Goal: Task Accomplishment & Management: Complete application form

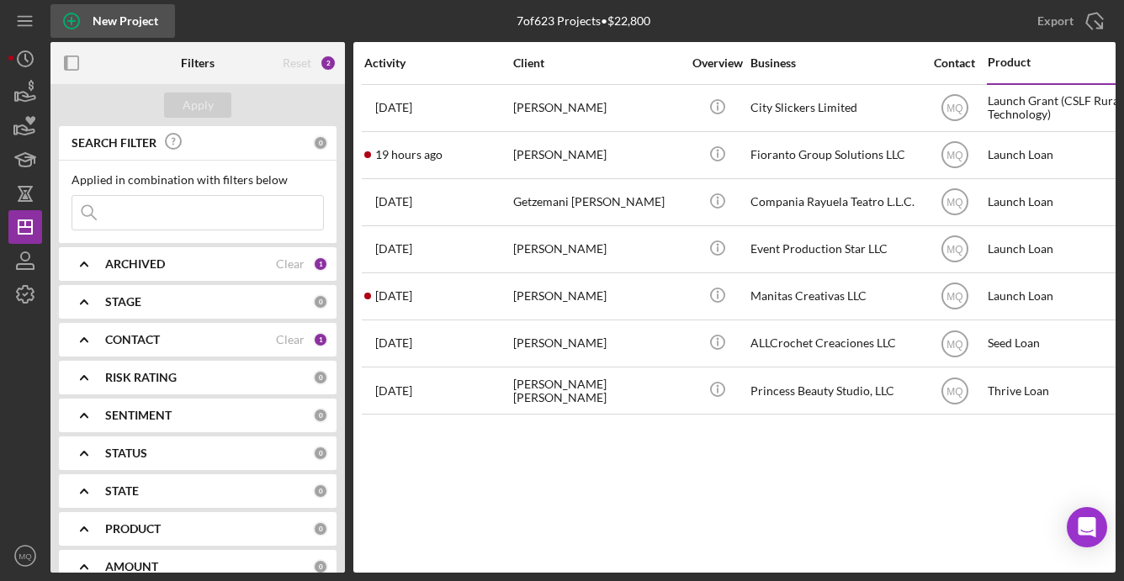
click at [81, 20] on icon "button" at bounding box center [71, 21] width 42 height 42
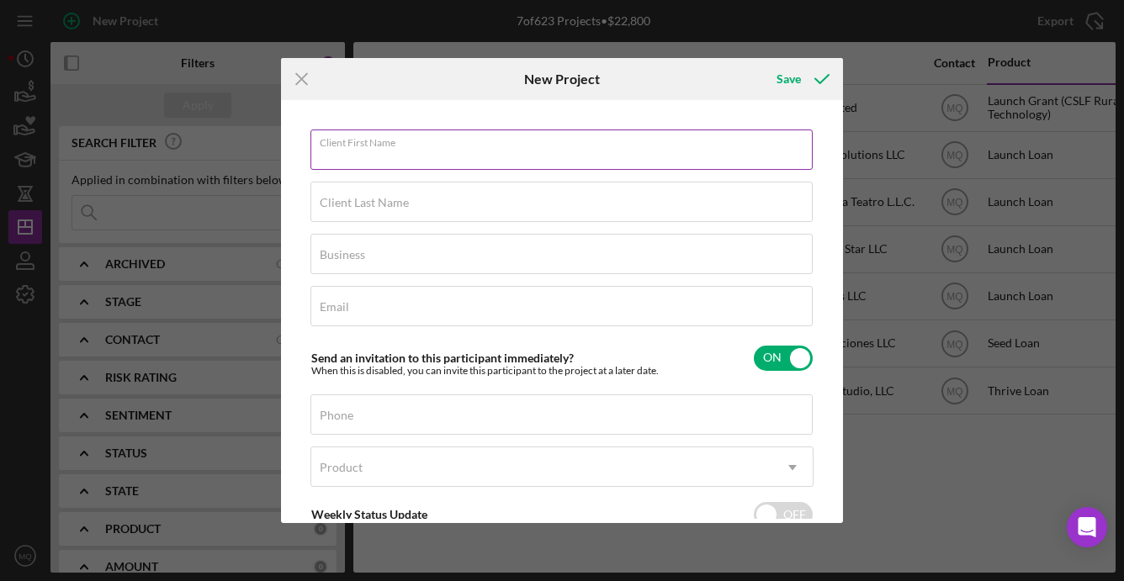
click at [525, 137] on div "Client First Name Required" at bounding box center [561, 151] width 503 height 42
drag, startPoint x: 375, startPoint y: 155, endPoint x: 215, endPoint y: 138, distance: 160.7
click at [219, 138] on div "Icon/Menu Close New Project Save Client First Name [PERSON_NAME] Client Last Na…" at bounding box center [562, 290] width 1124 height 581
type input "[PERSON_NAME] del [PERSON_NAME]"
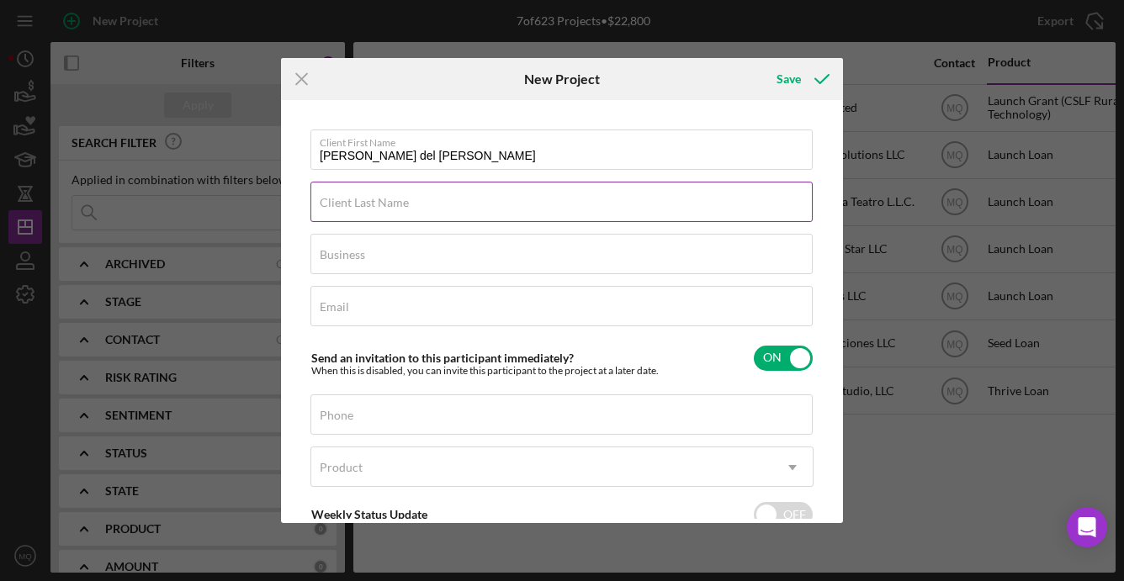
click at [500, 192] on div "Client Last Name Required" at bounding box center [561, 203] width 503 height 42
type input "[PERSON_NAME]"
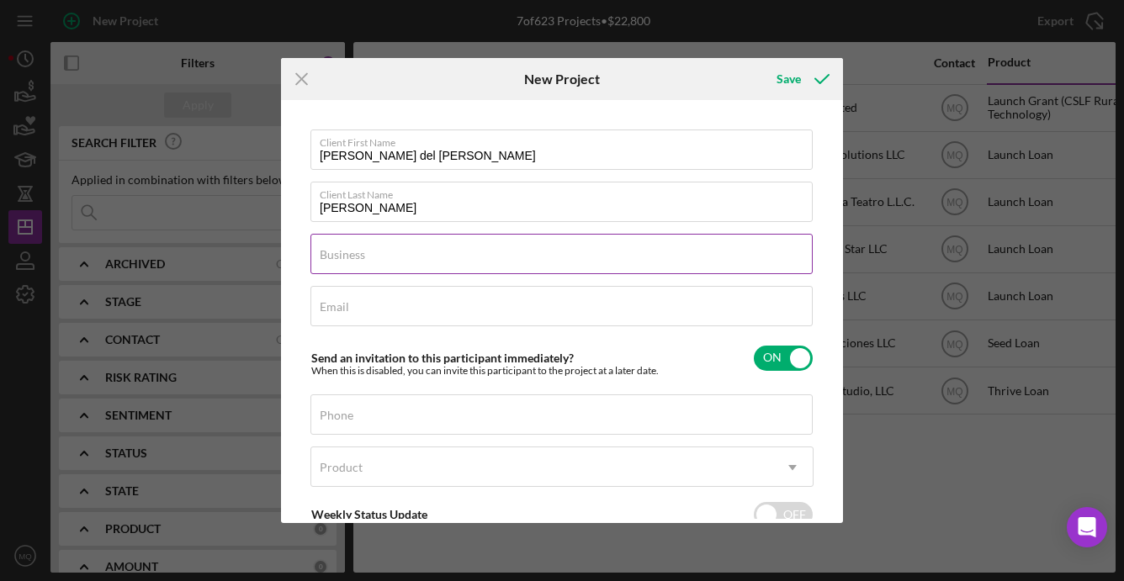
click at [476, 253] on div "Business Required" at bounding box center [561, 255] width 503 height 42
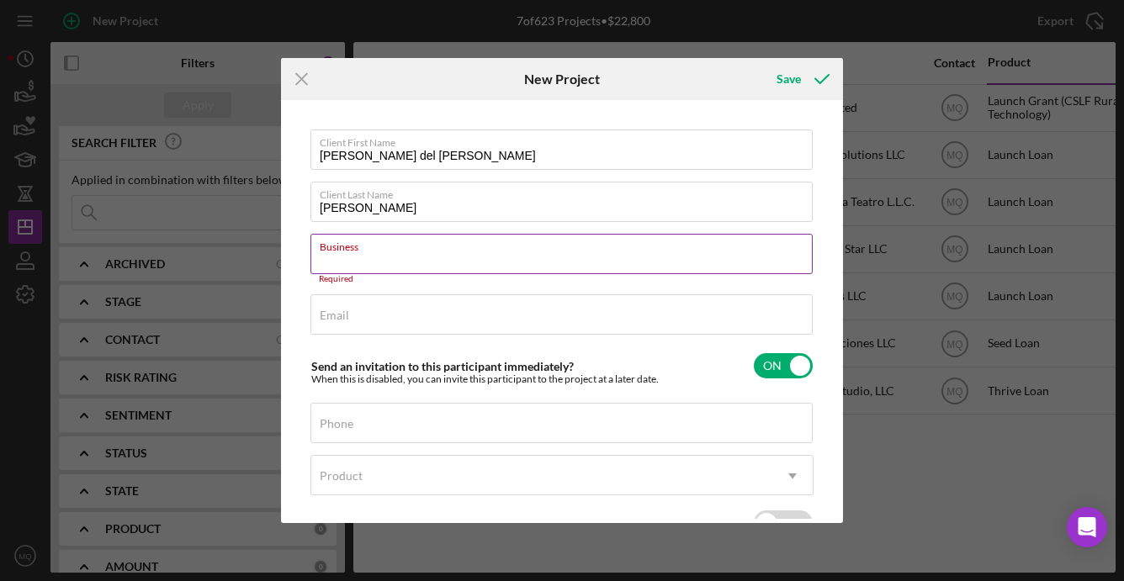
paste input "Asadero Sonora Mexican Steak Grill LLC"
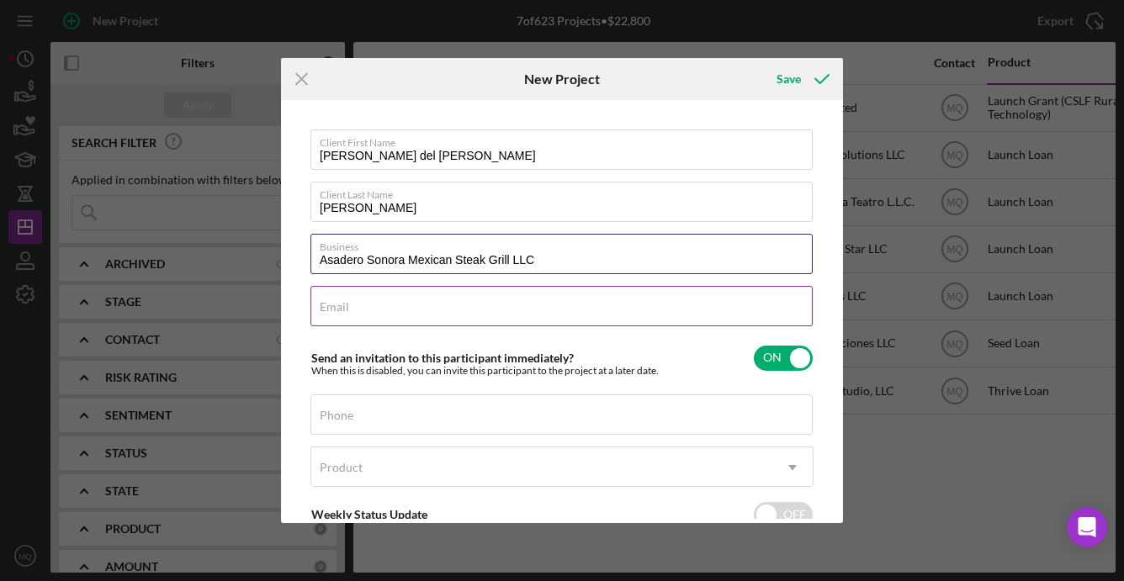
type input "Asadero Sonora Mexican Steak Grill LLC"
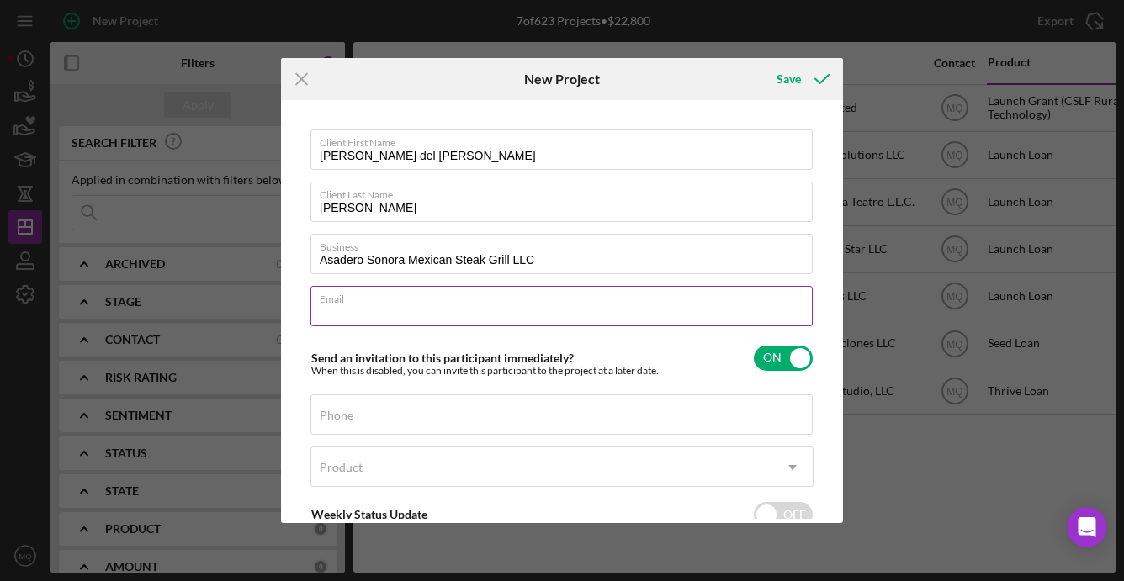
click at [450, 304] on div "Email Required" at bounding box center [561, 307] width 503 height 42
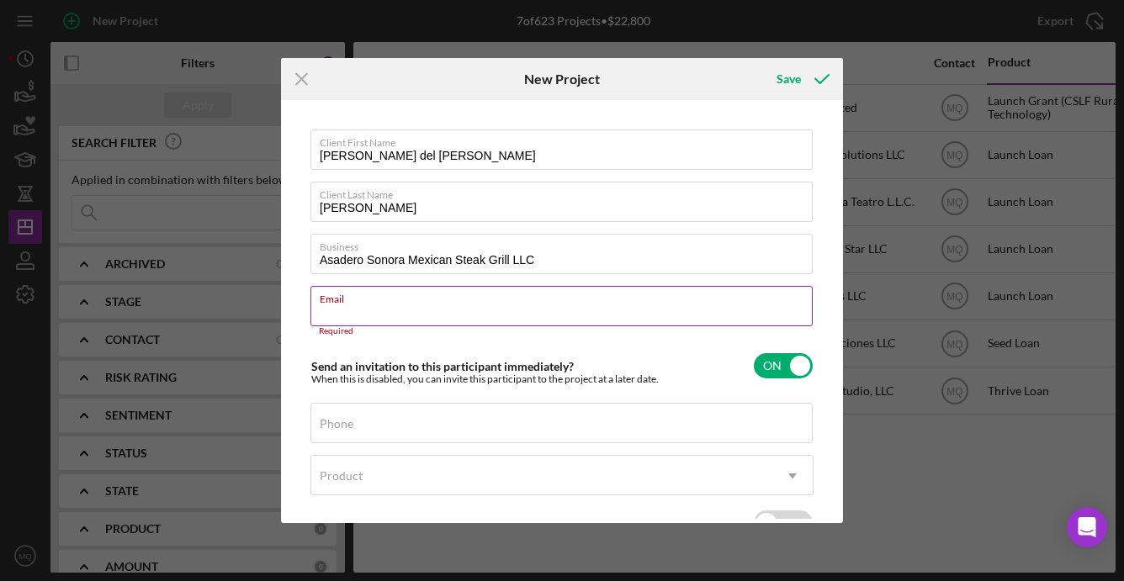
click at [458, 306] on input "Email" at bounding box center [561, 306] width 502 height 40
paste input "[EMAIL_ADDRESS][DOMAIN_NAME]"
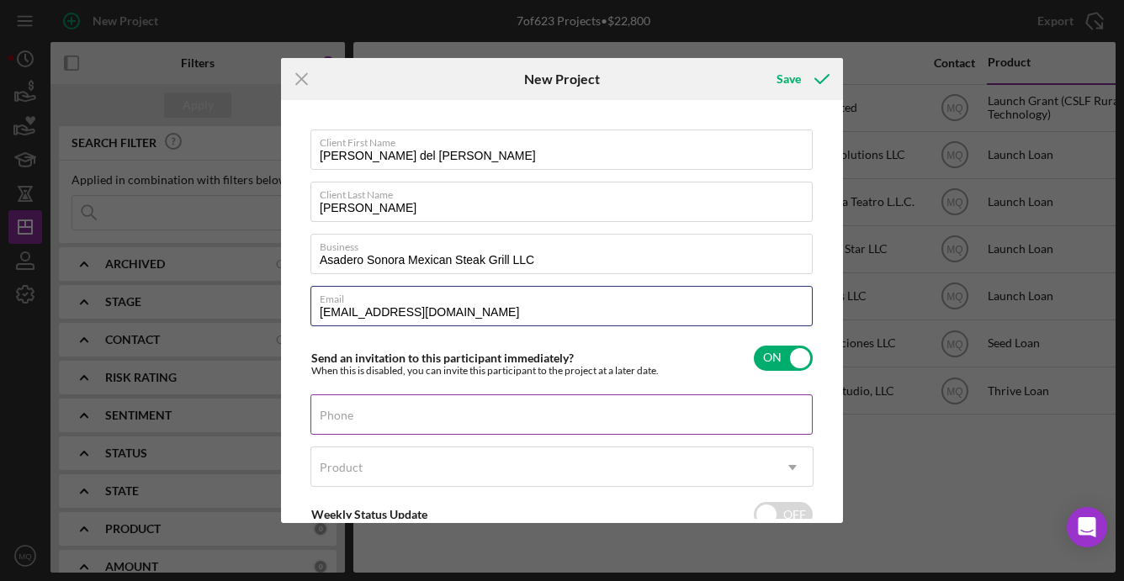
type input "[EMAIL_ADDRESS][DOMAIN_NAME]"
click at [507, 419] on input "Phone" at bounding box center [561, 414] width 502 height 40
paste input "[PHONE_NUMBER]"
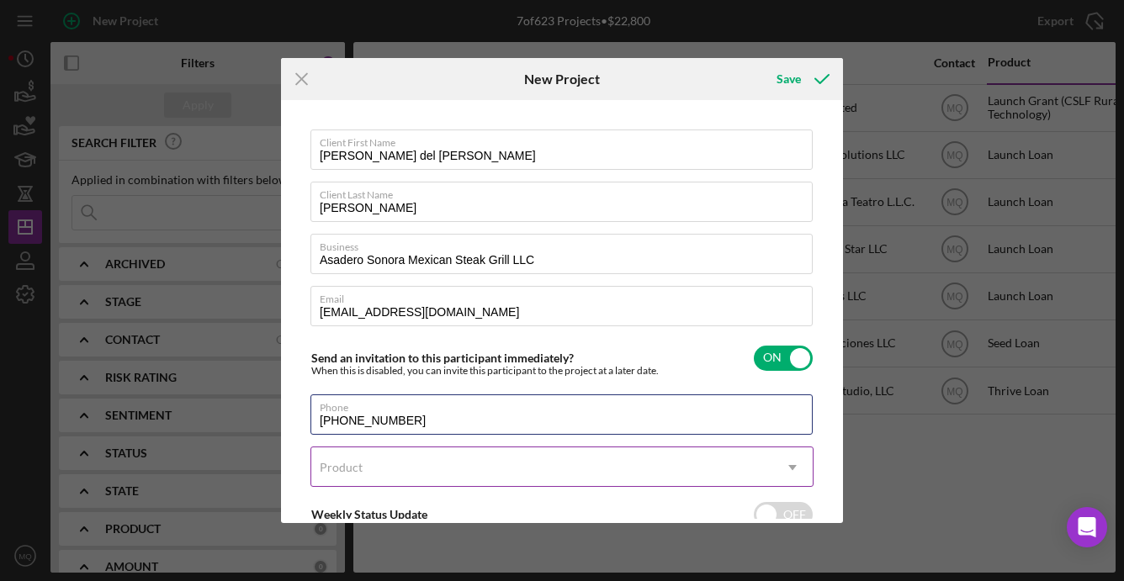
type input "[PHONE_NUMBER]"
click at [498, 466] on div "Product" at bounding box center [541, 467] width 461 height 39
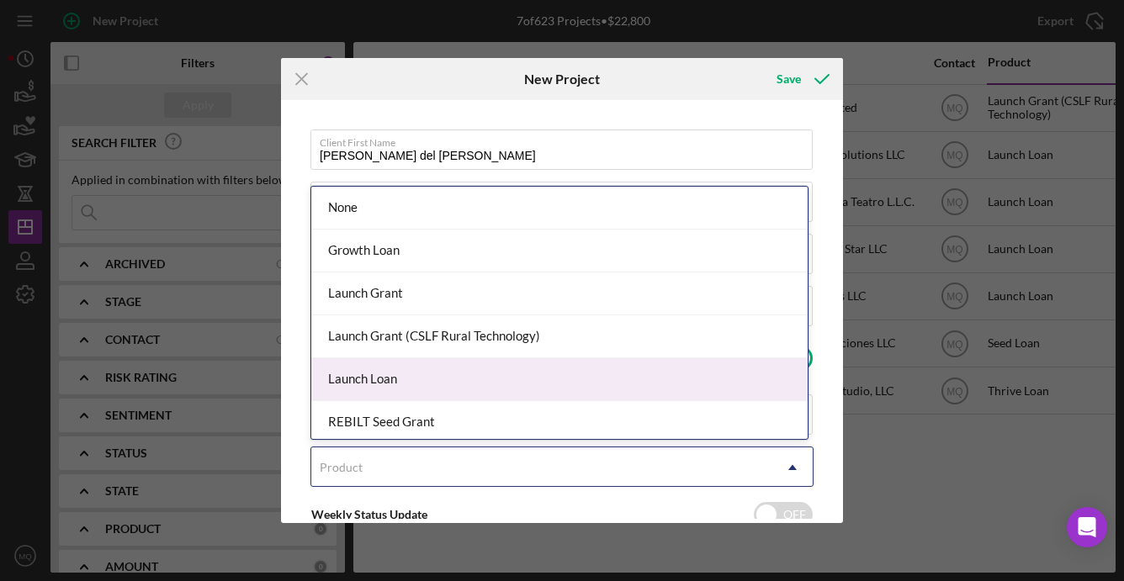
click at [463, 383] on div "Launch Loan" at bounding box center [559, 379] width 496 height 43
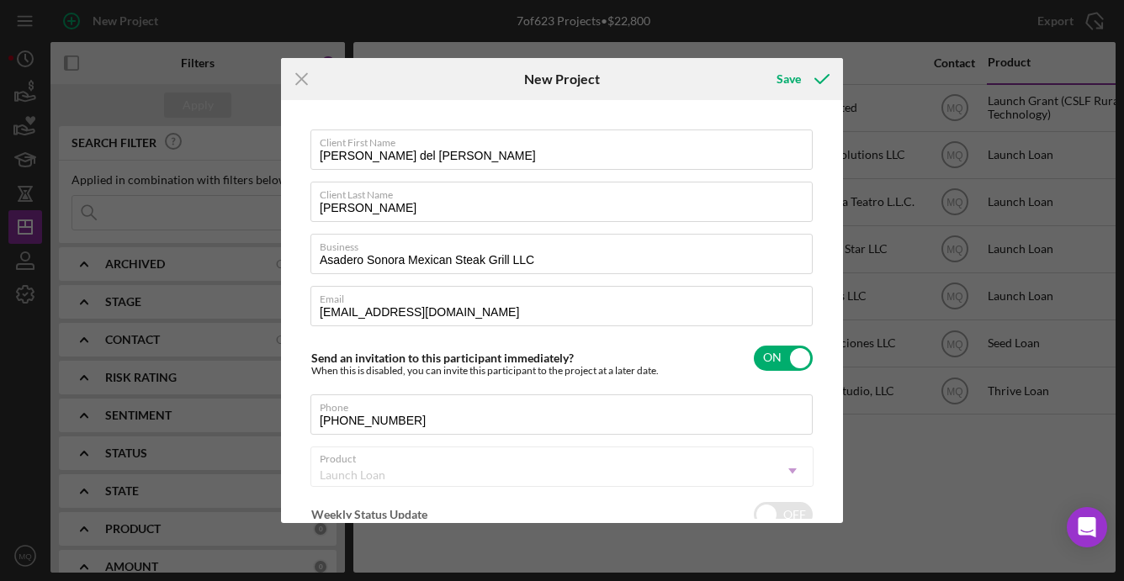
checkbox input "true"
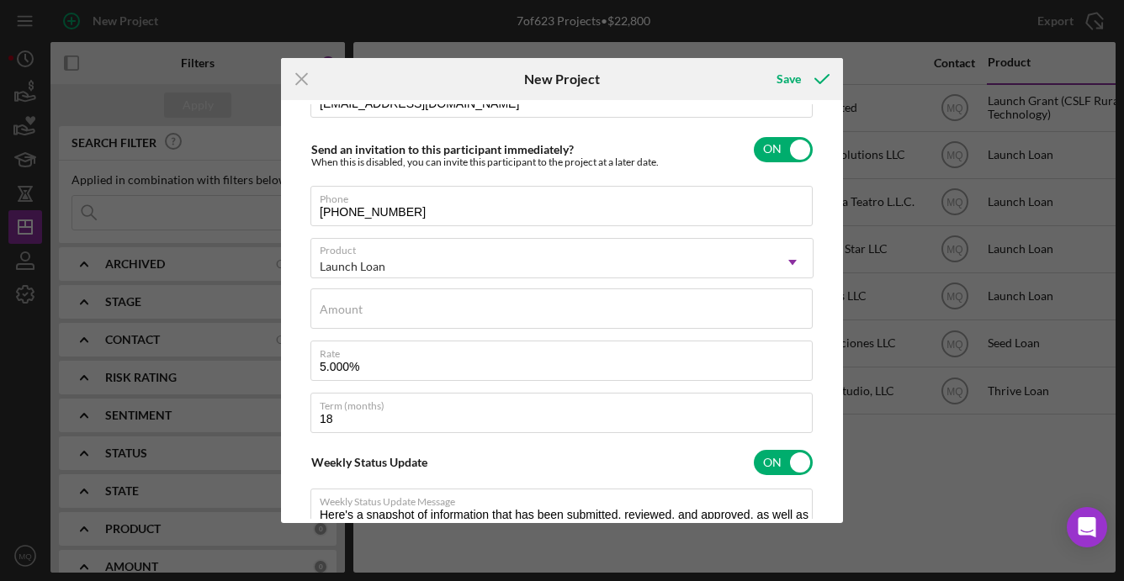
scroll to position [232, 0]
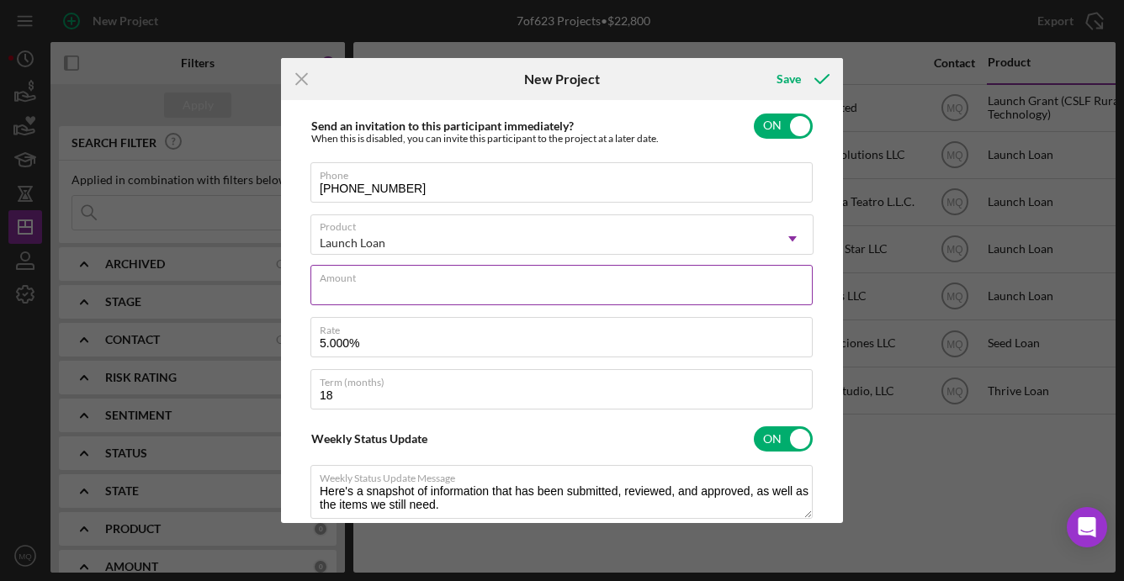
click at [448, 288] on input "Amount" at bounding box center [561, 285] width 502 height 40
type input "$3,500"
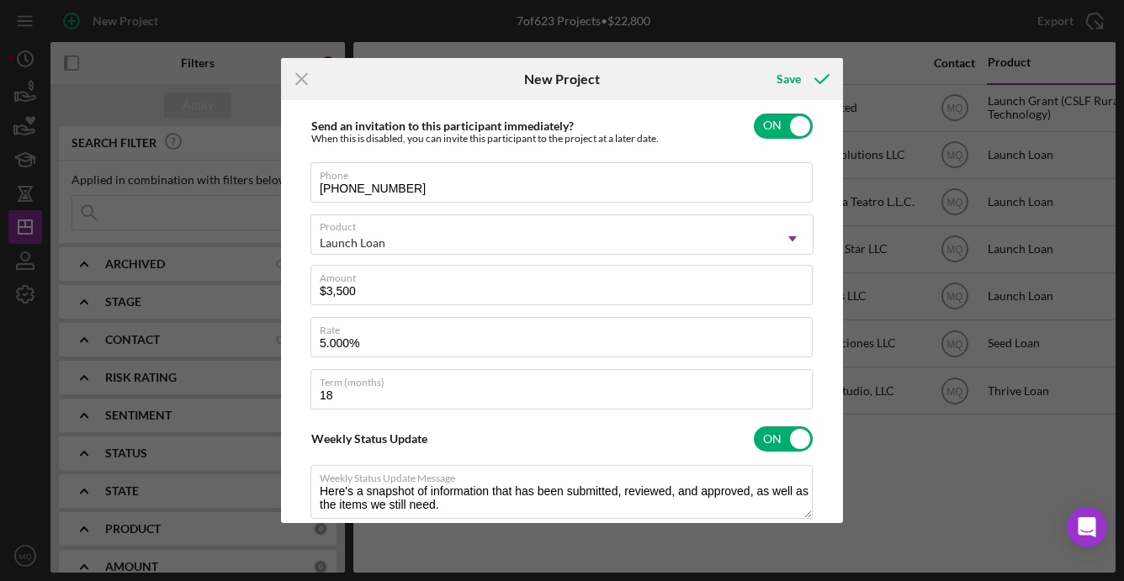
click at [305, 359] on div "Client First Name [PERSON_NAME] del [PERSON_NAME] Client Last Name [PERSON_NAME…" at bounding box center [561, 311] width 553 height 415
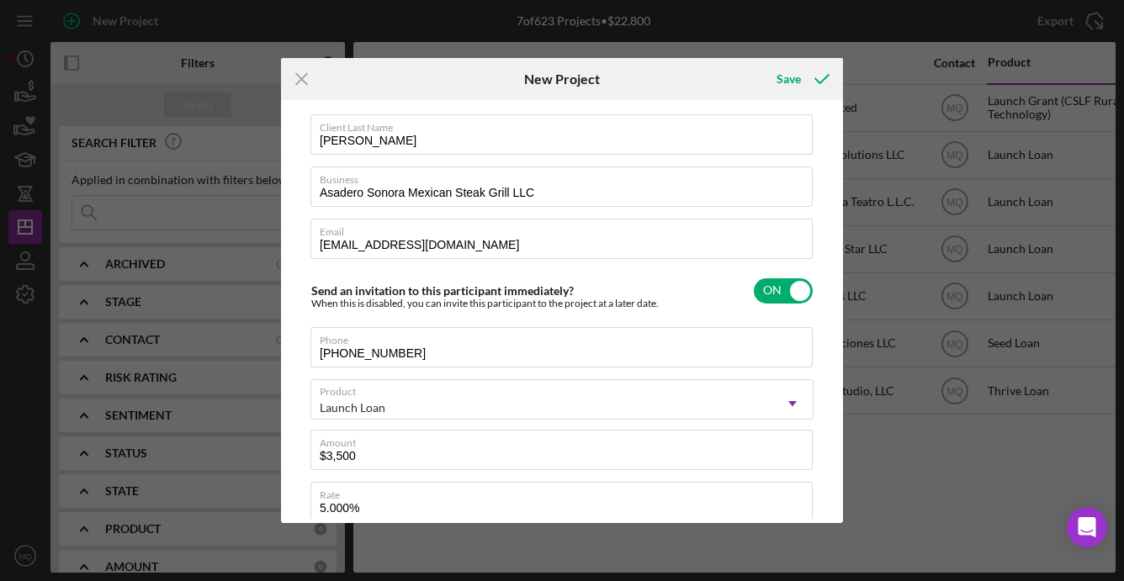
scroll to position [0, 0]
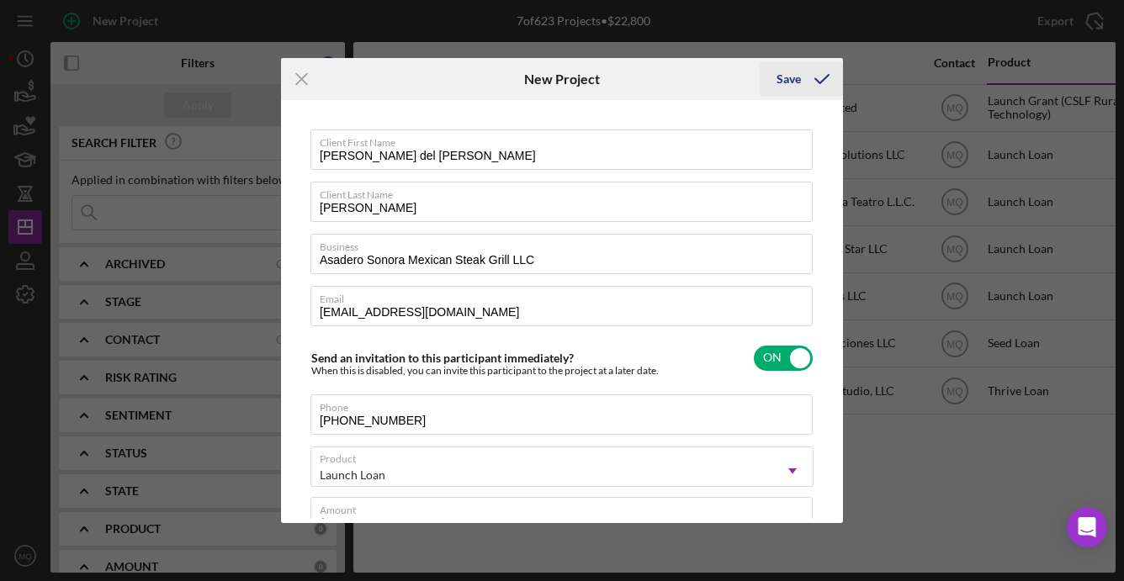
click at [799, 80] on div "Save" at bounding box center [788, 79] width 24 height 34
checkbox input "false"
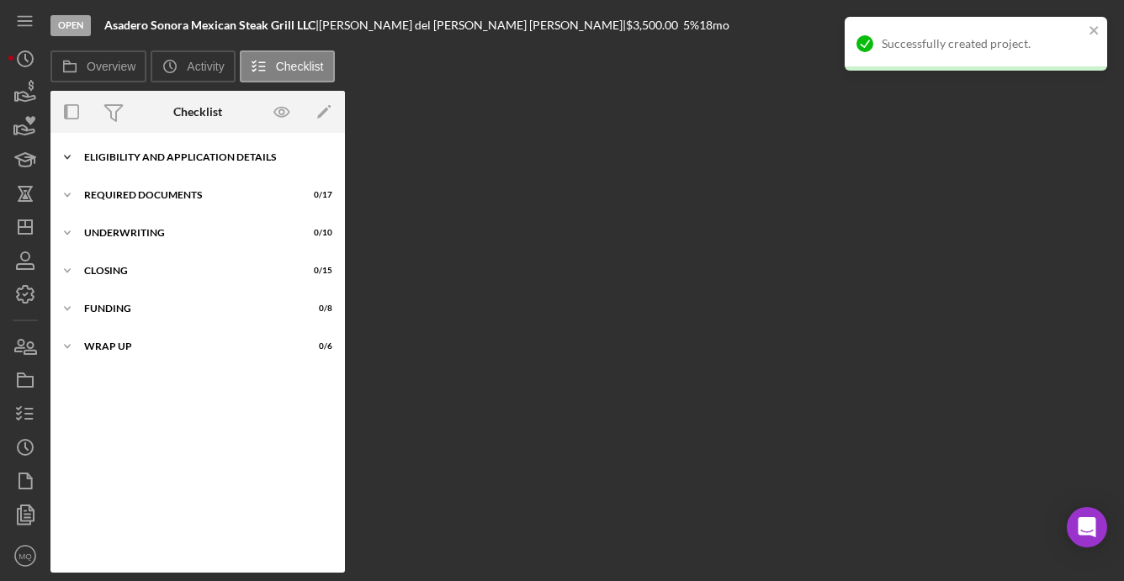
click at [134, 156] on div "Eligibility and Application Details" at bounding box center [204, 157] width 240 height 10
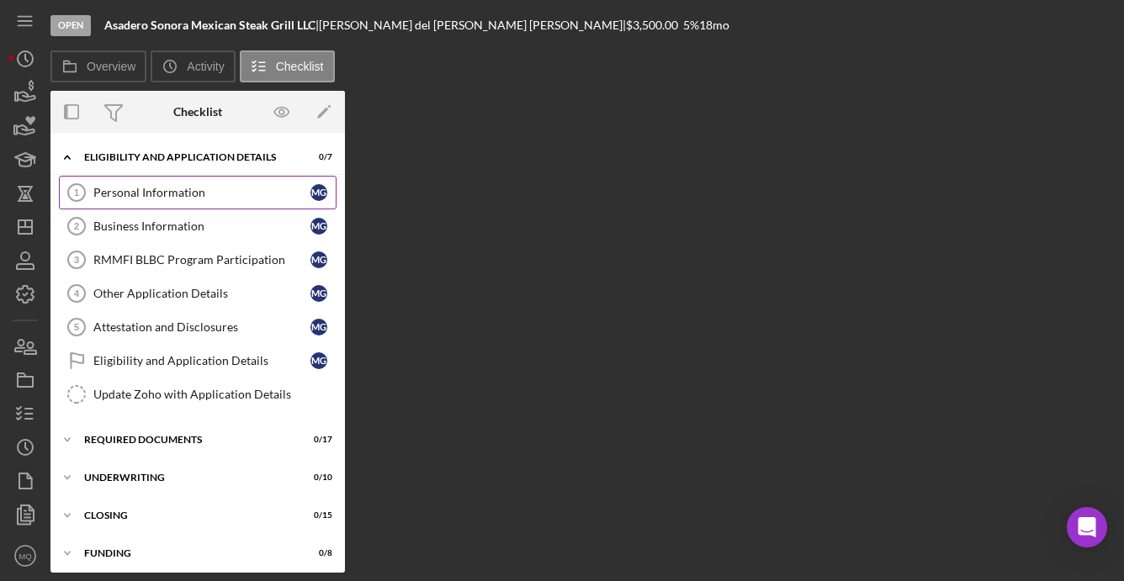
click at [140, 188] on div "Personal Information" at bounding box center [201, 192] width 217 height 13
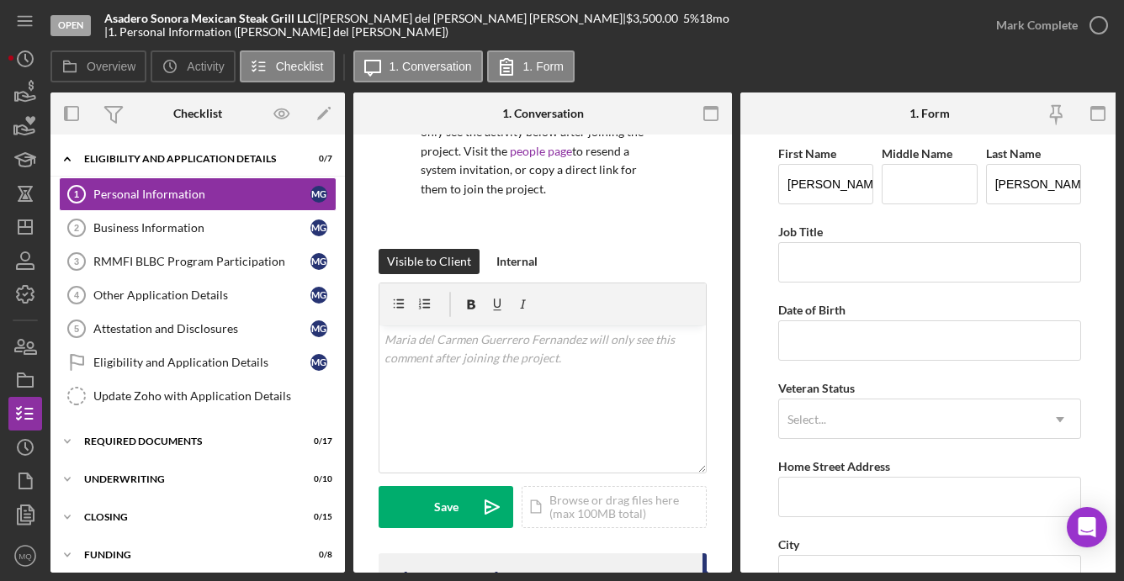
scroll to position [208, 0]
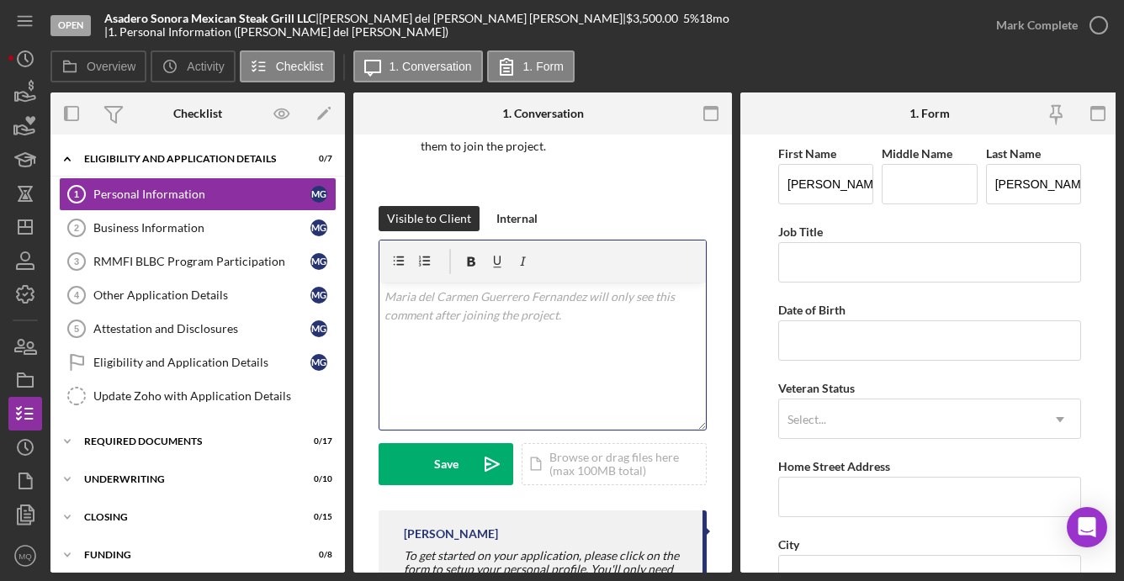
click at [457, 308] on div "v Color teal Color pink Remove color Add row above Add row below Add column bef…" at bounding box center [542, 356] width 326 height 147
paste div
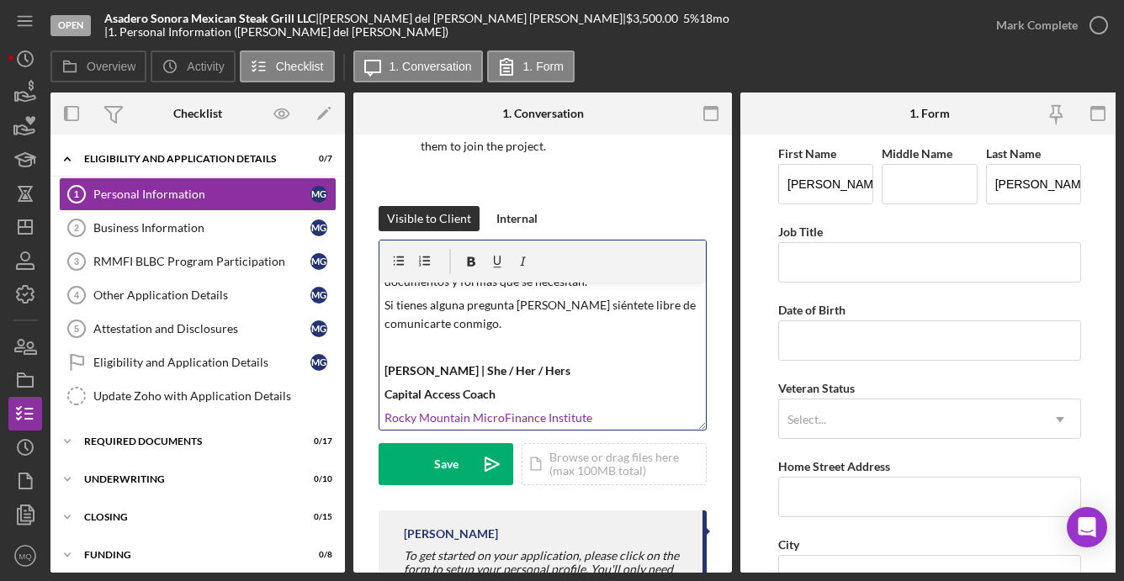
scroll to position [0, 0]
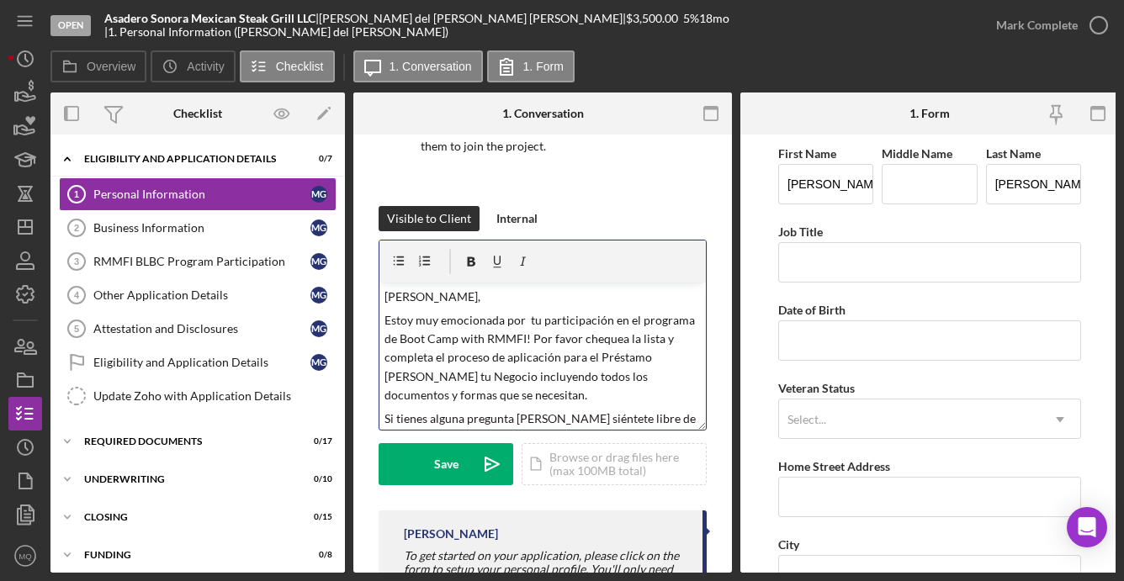
click at [461, 297] on p "[PERSON_NAME]," at bounding box center [542, 297] width 317 height 19
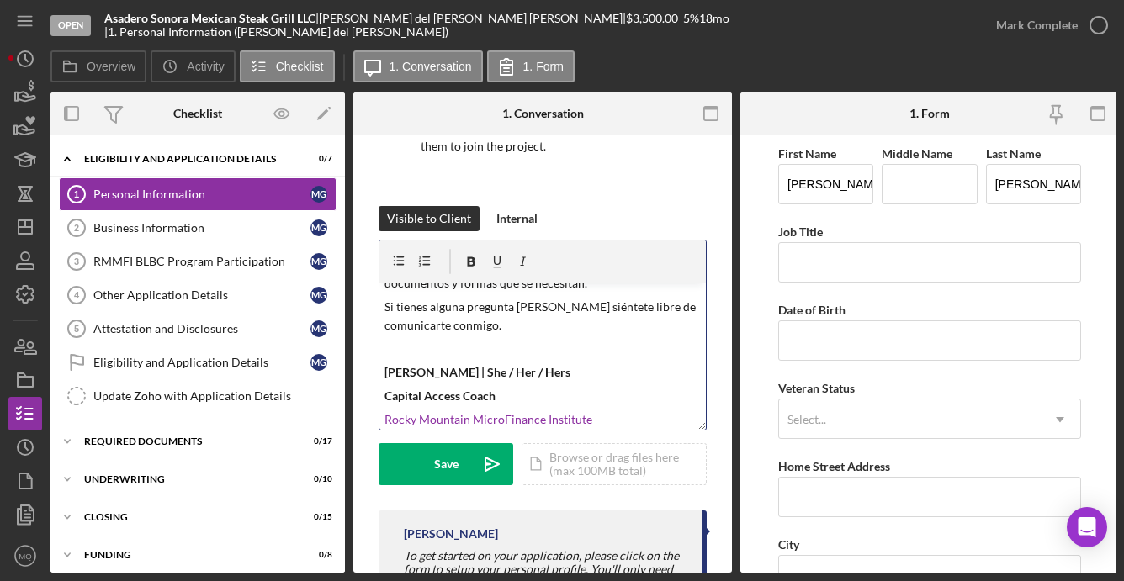
scroll to position [113, 0]
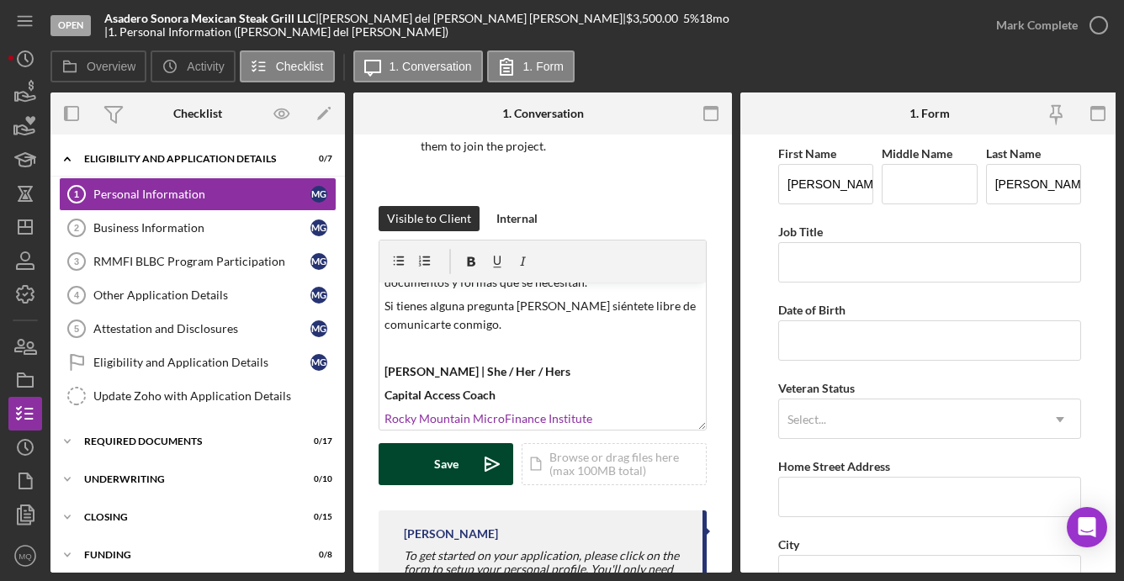
click at [440, 470] on div "Save" at bounding box center [446, 464] width 24 height 42
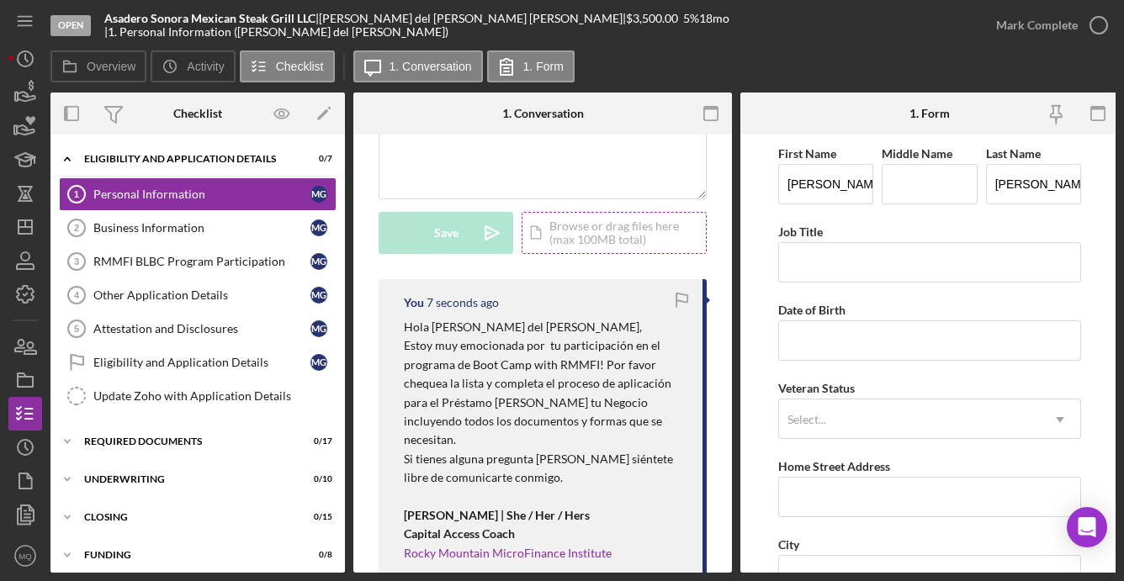
scroll to position [444, 0]
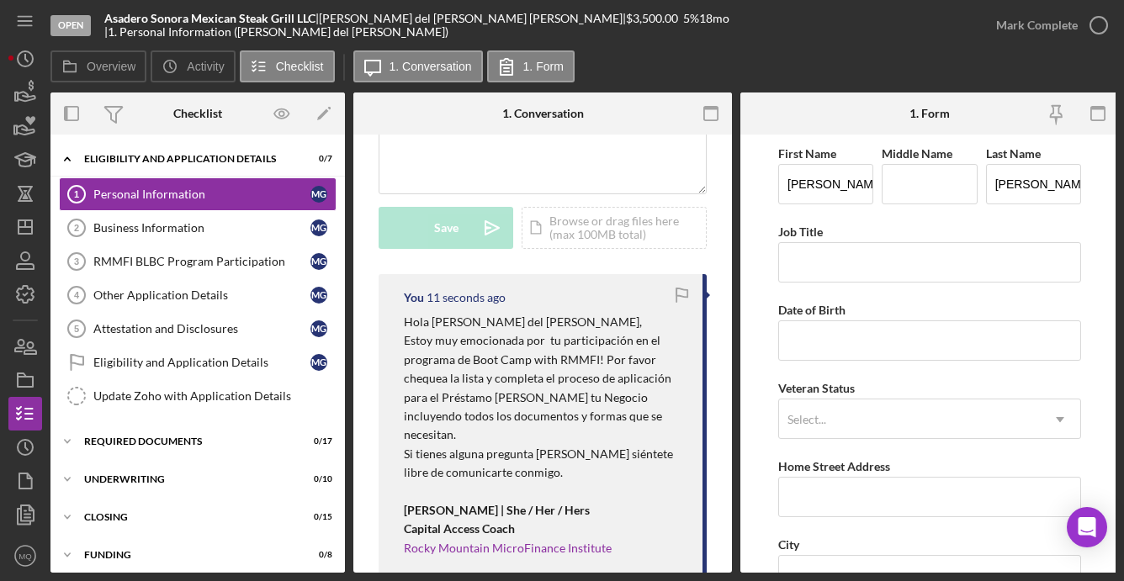
click at [404, 324] on p "Hola [PERSON_NAME] del [PERSON_NAME]," at bounding box center [545, 322] width 282 height 19
click at [32, 348] on icon "button" at bounding box center [25, 346] width 42 height 42
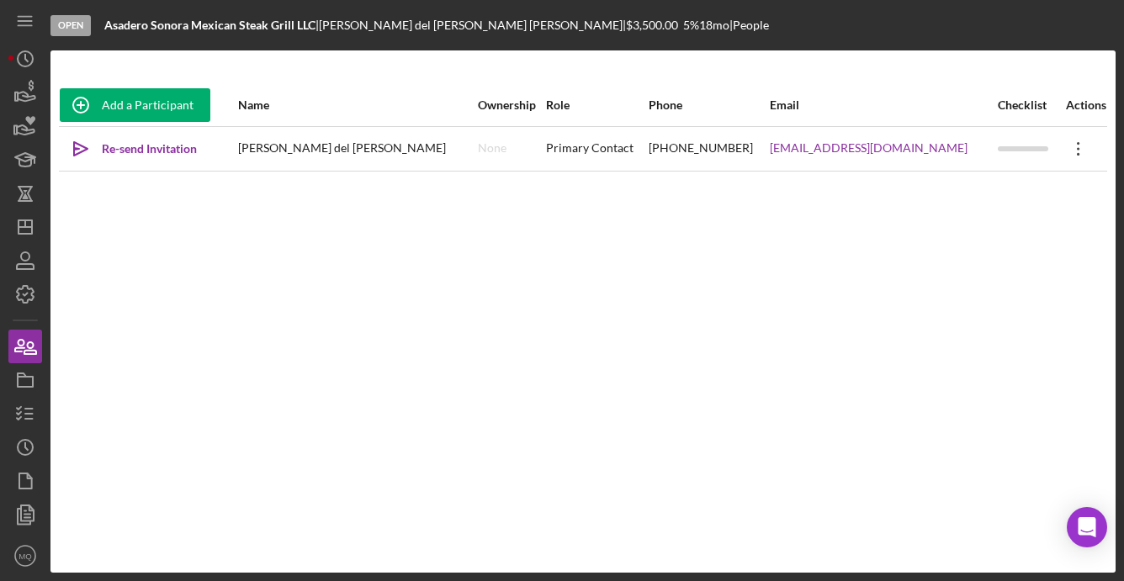
click at [806, 143] on icon at bounding box center [1077, 148] width 3 height 13
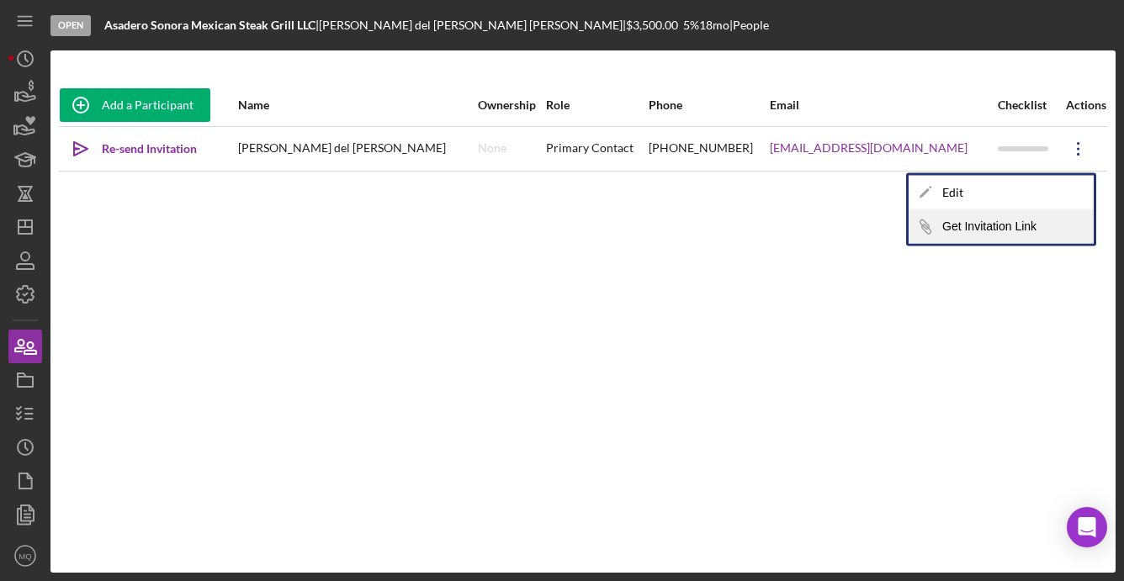
click at [806, 221] on button "Icon/Link Get Invitation Link" at bounding box center [1000, 227] width 185 height 34
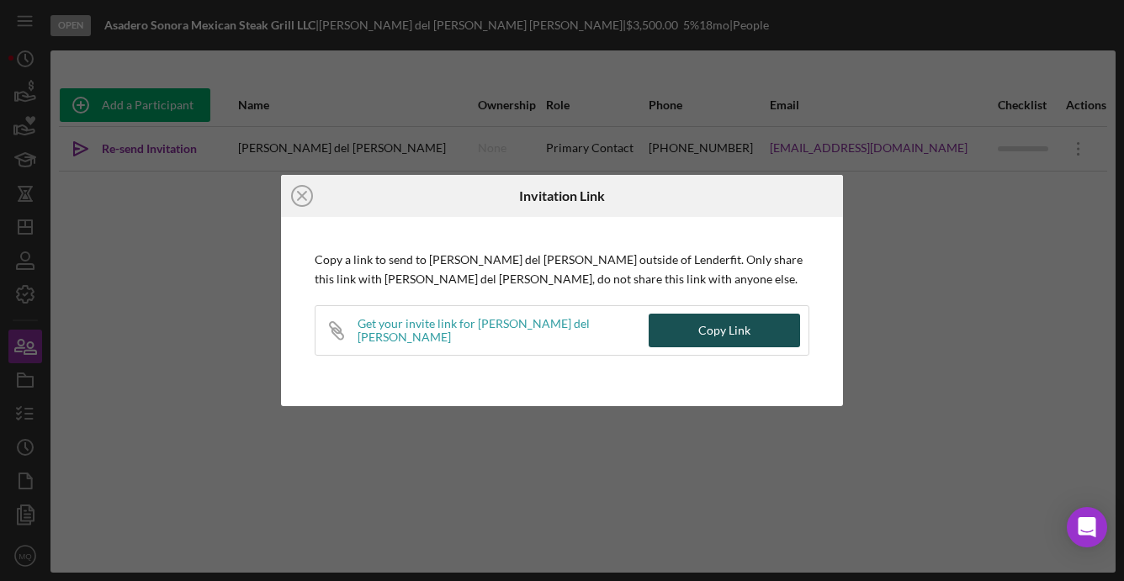
click at [729, 336] on div "Copy Link" at bounding box center [724, 331] width 52 height 34
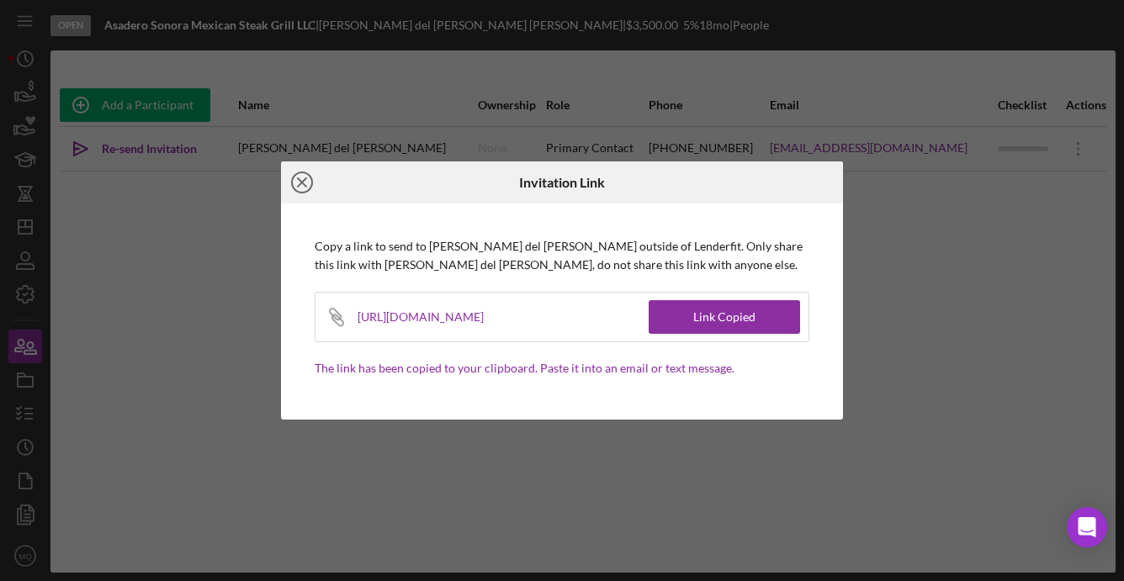
click at [307, 179] on icon "Icon/Close" at bounding box center [302, 182] width 42 height 42
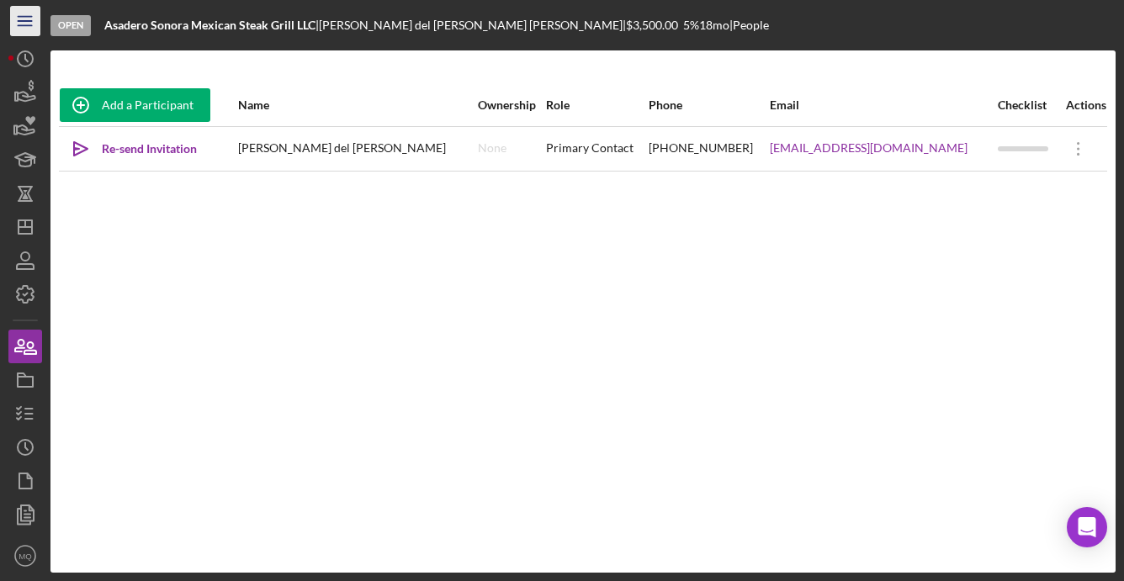
click at [25, 22] on icon "Icon/Menu" at bounding box center [26, 22] width 38 height 38
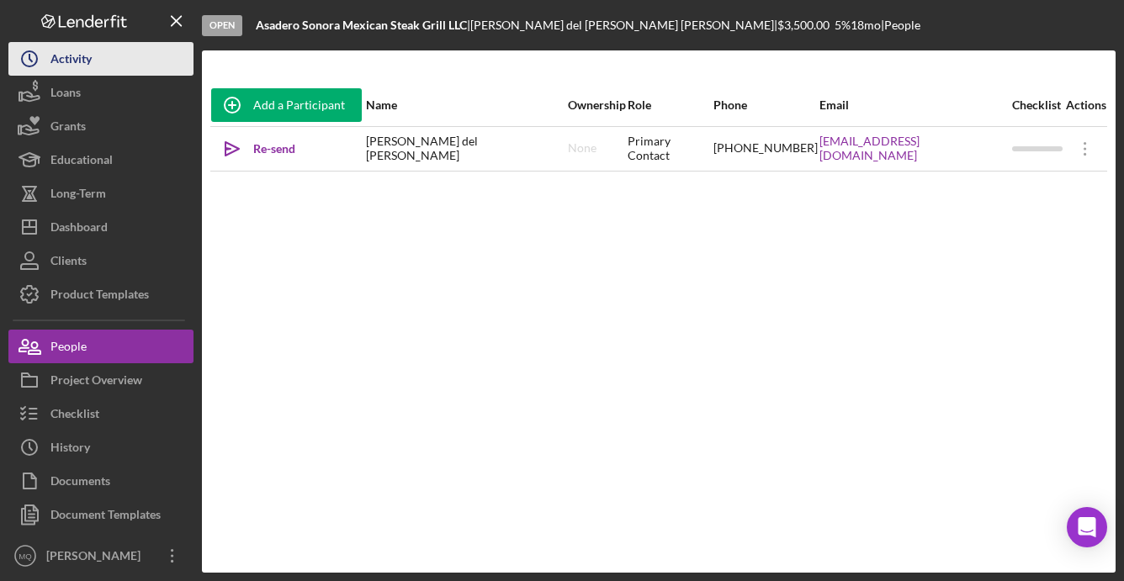
click at [86, 62] on div "Activity" at bounding box center [70, 61] width 41 height 38
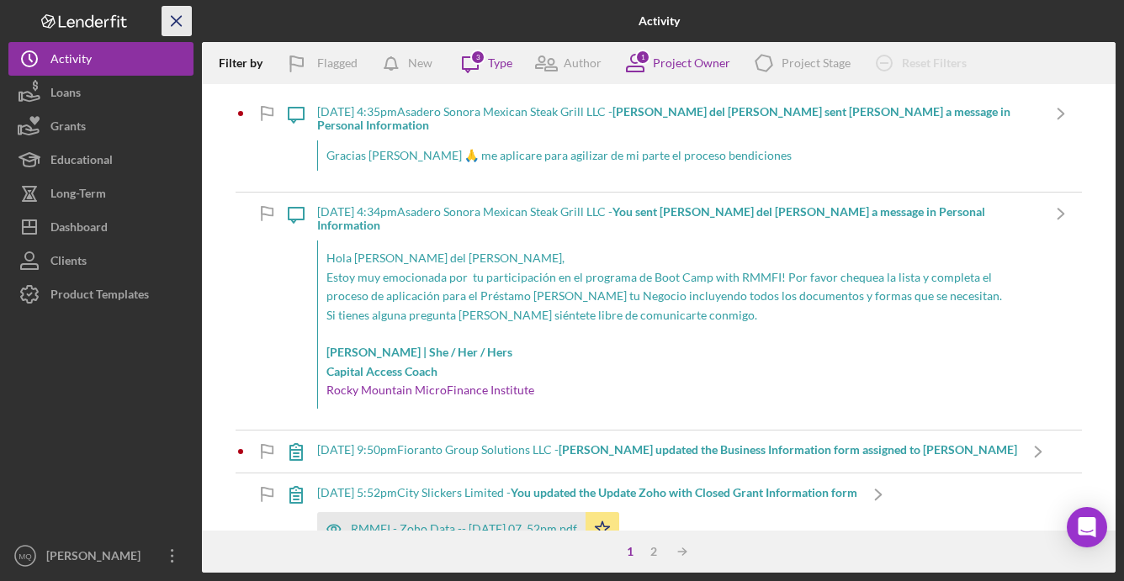
click at [181, 14] on icon "Icon/Menu Close" at bounding box center [177, 22] width 38 height 38
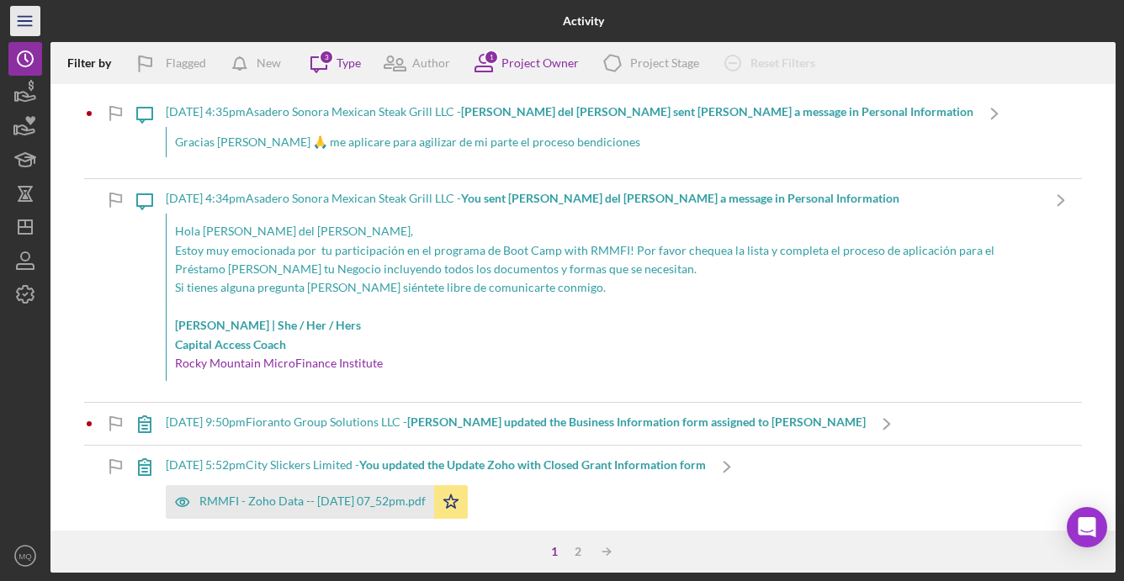
click at [26, 24] on icon "Icon/Menu" at bounding box center [26, 22] width 38 height 38
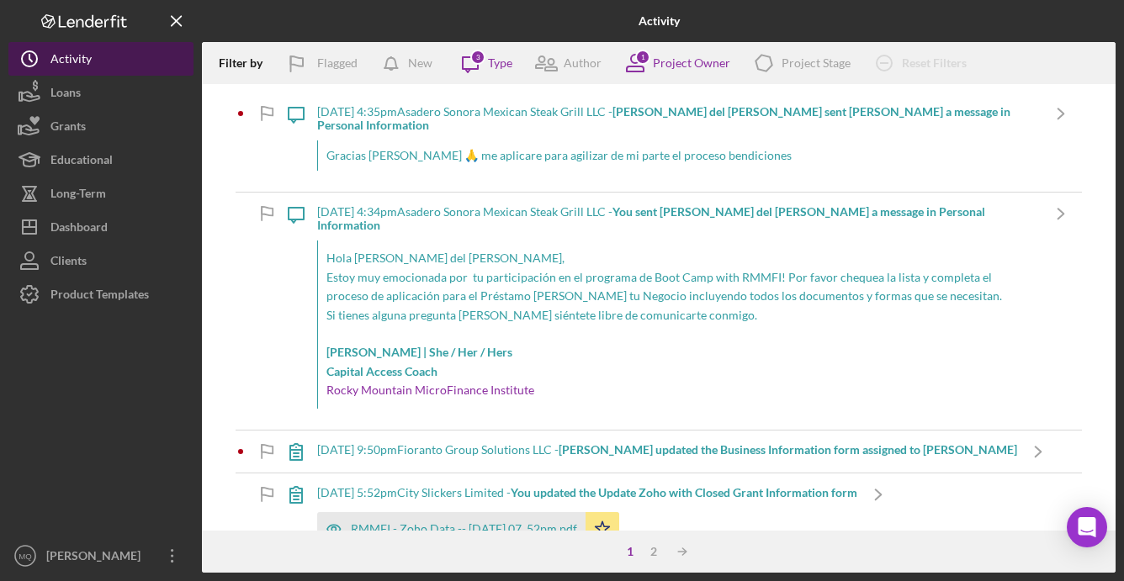
click at [73, 66] on div "Activity" at bounding box center [70, 61] width 41 height 38
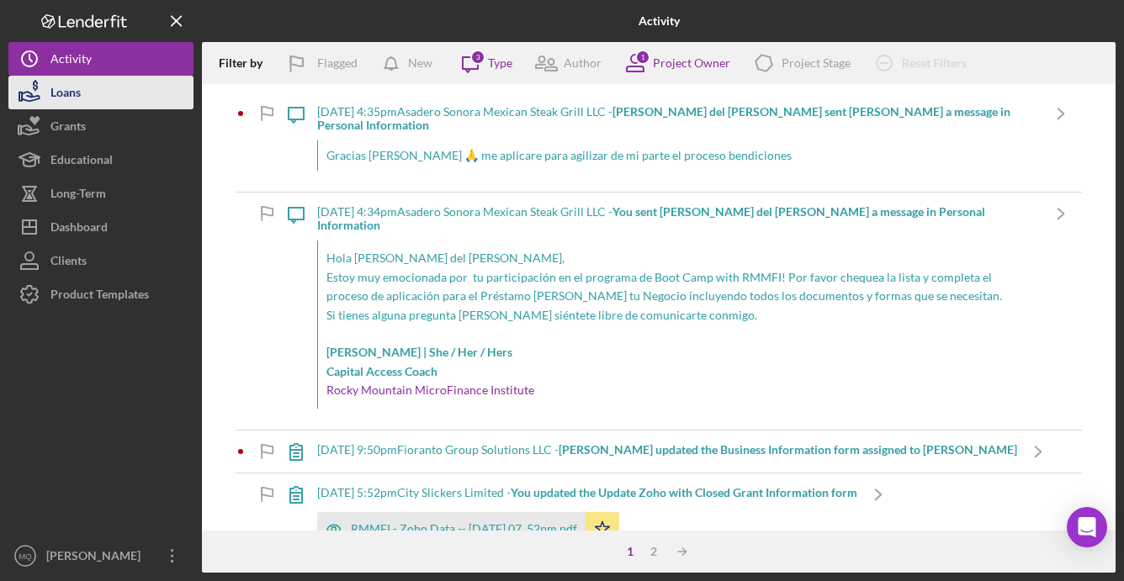
click at [72, 98] on div "Loans" at bounding box center [65, 95] width 30 height 38
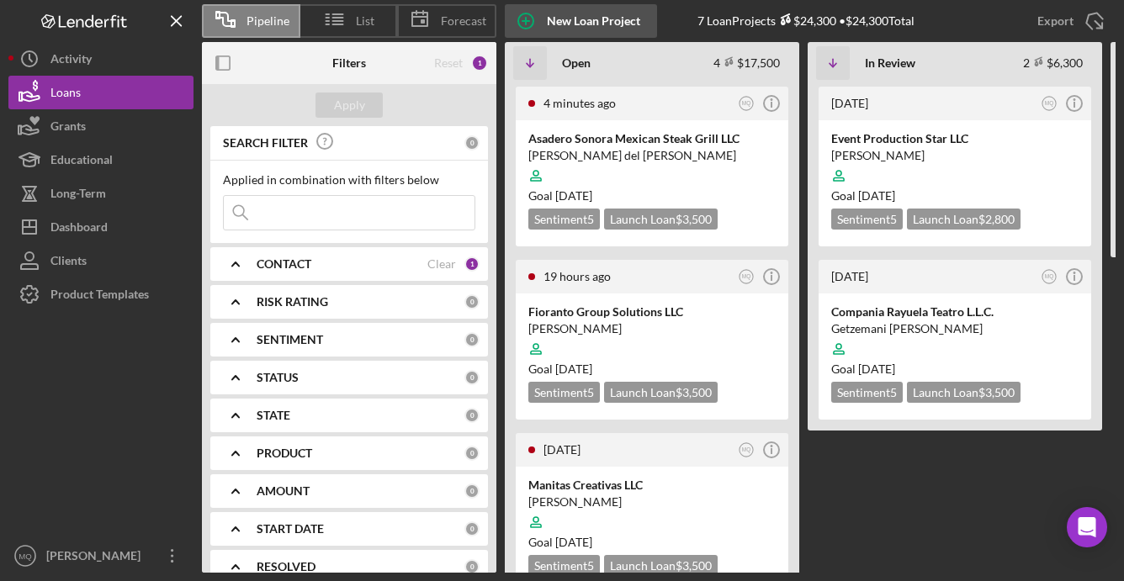
click at [558, 16] on div "New Loan Project" at bounding box center [593, 21] width 93 height 34
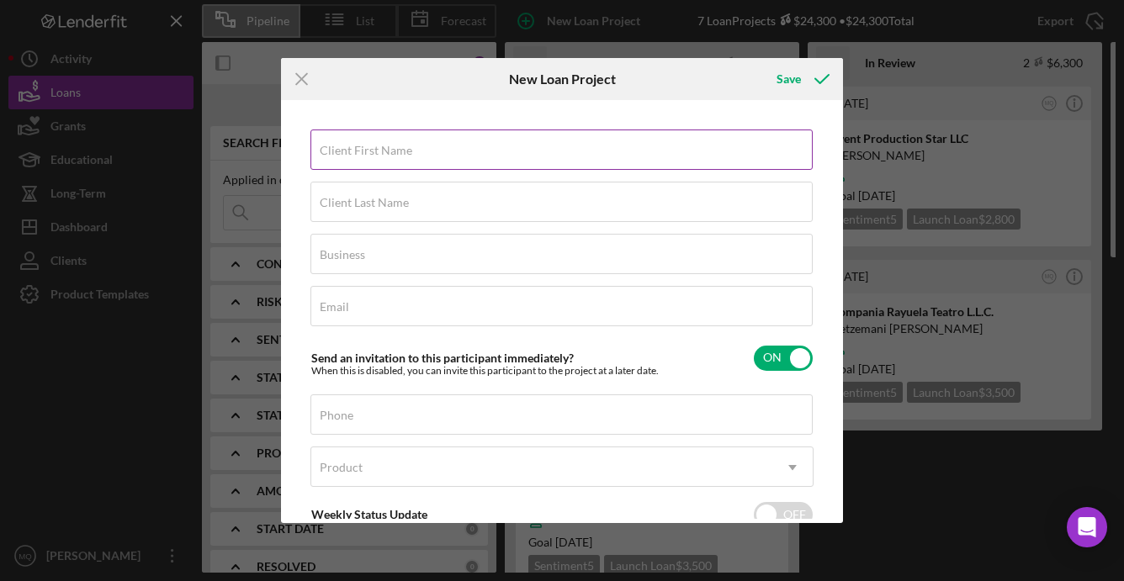
click at [473, 148] on div "Client First Name Required" at bounding box center [561, 151] width 503 height 42
type input "Lisbeith Carolina"
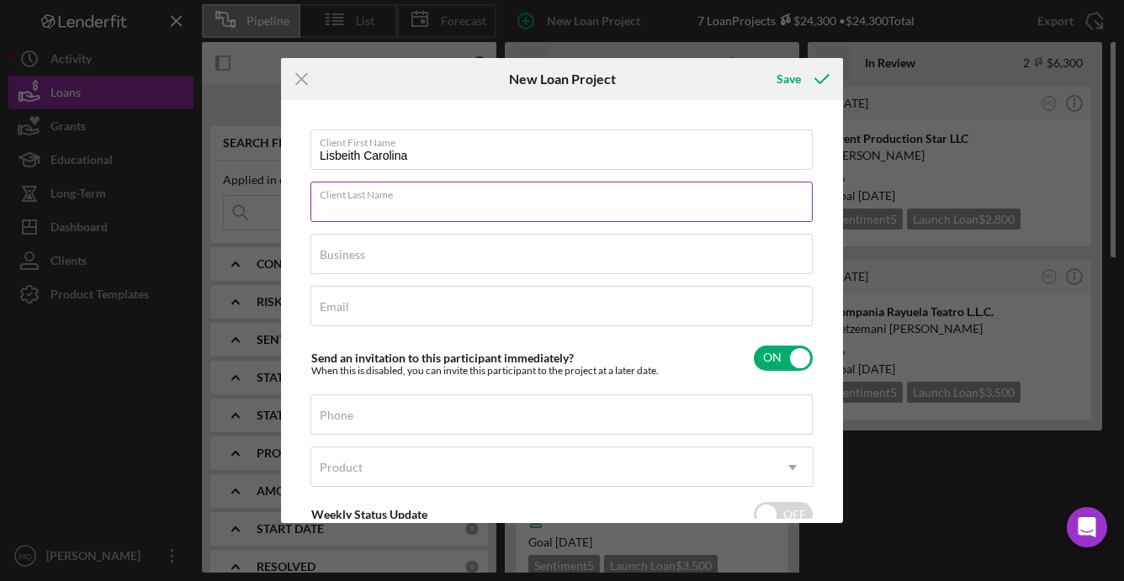
click at [526, 214] on input "Client Last Name" at bounding box center [561, 202] width 502 height 40
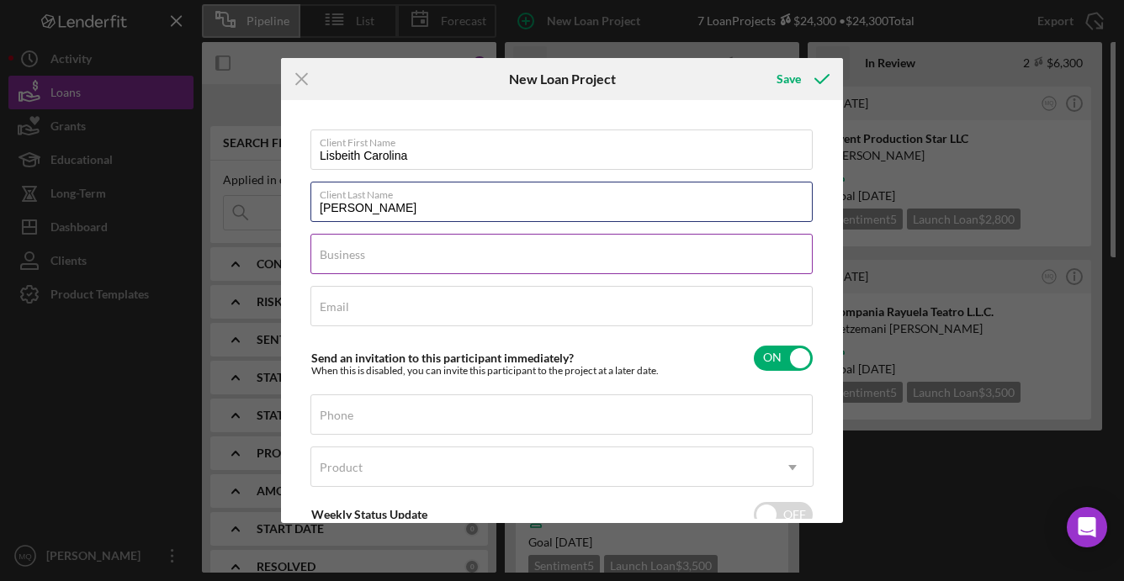
type input "[PERSON_NAME]"
click at [536, 251] on div "Business Required" at bounding box center [561, 255] width 503 height 42
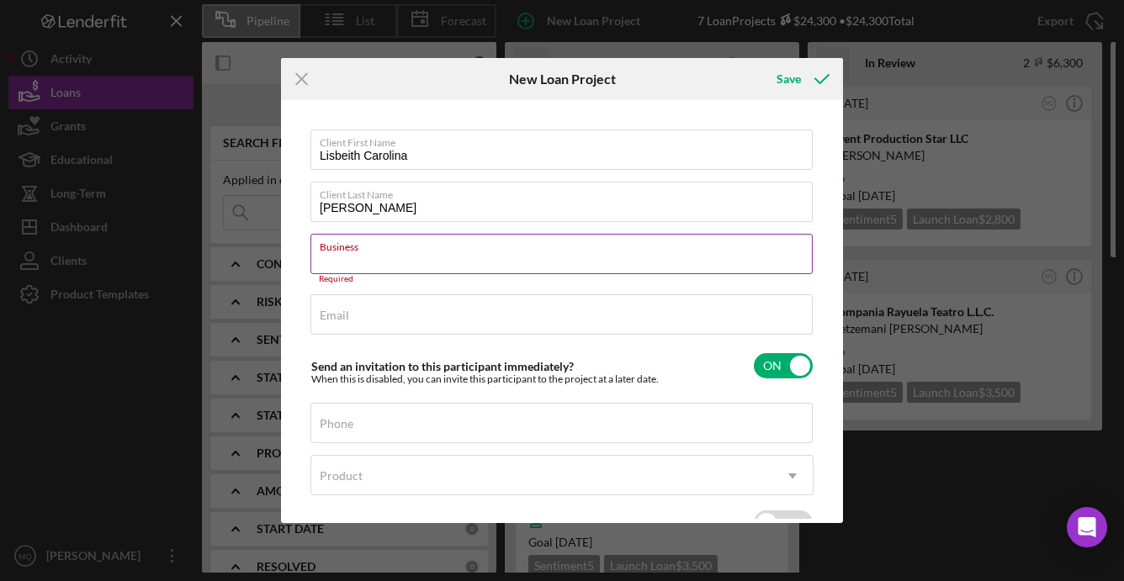
paste input "Mr. Arepa Venezuelan Food LLC"
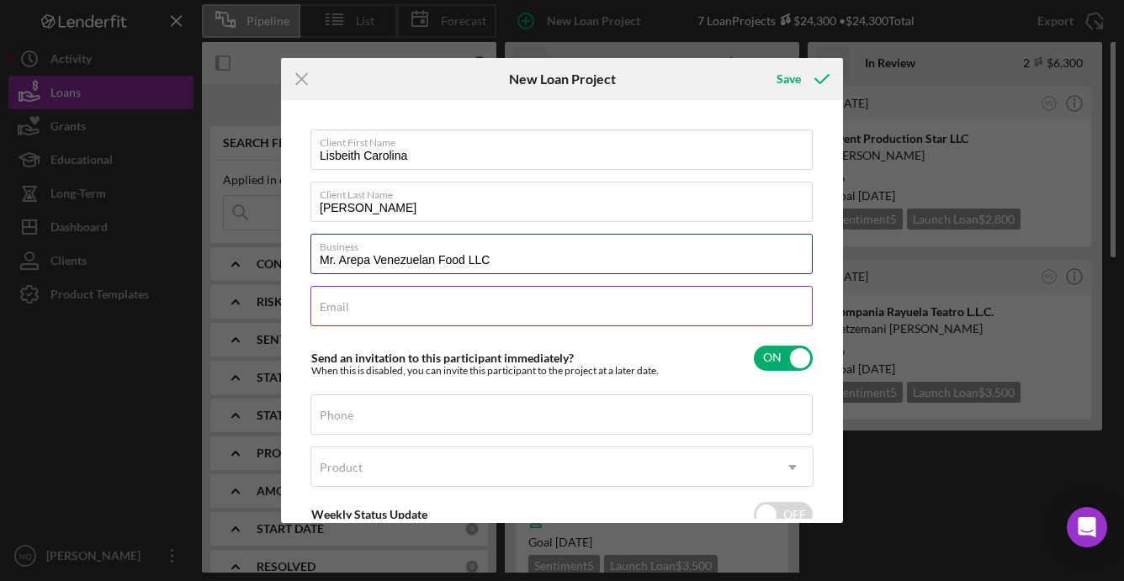
type input "Mr. Arepa Venezuelan Food LLC"
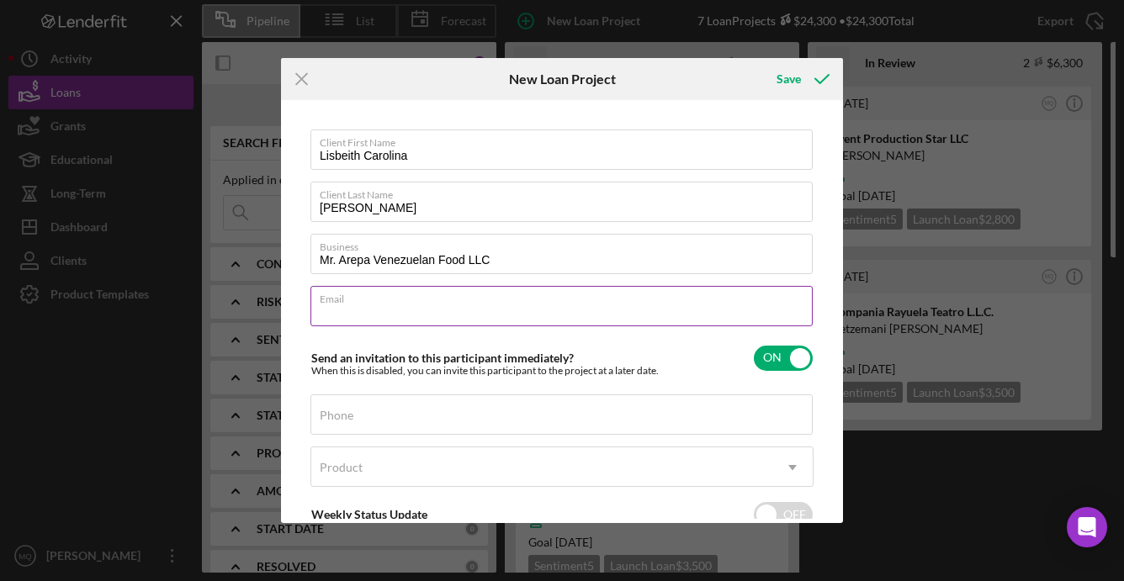
click at [466, 314] on input "Email" at bounding box center [561, 306] width 502 height 40
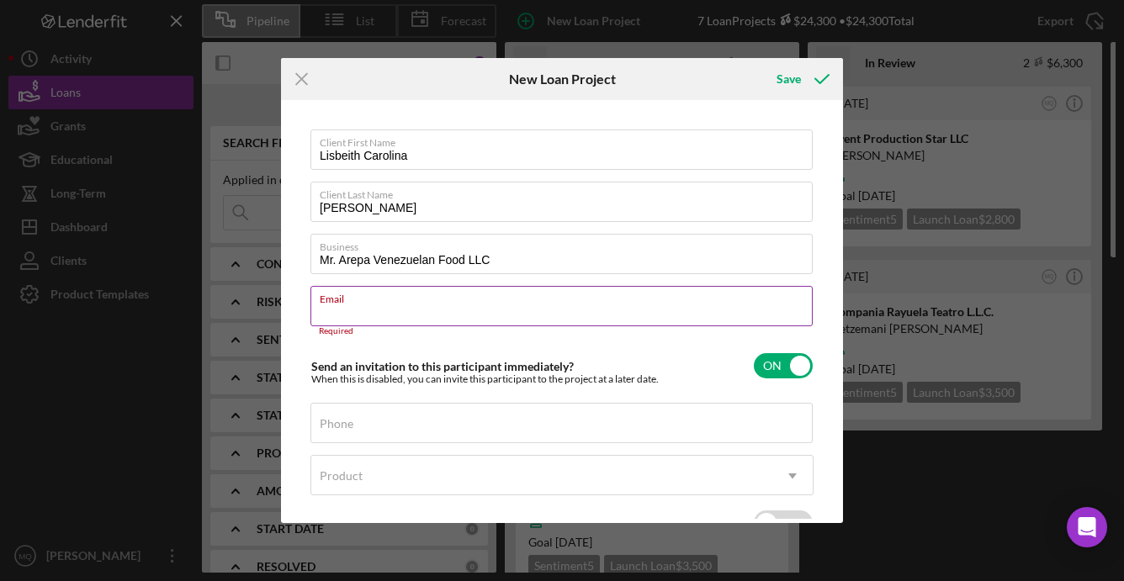
click at [478, 310] on input "Email" at bounding box center [561, 306] width 502 height 40
paste input "[EMAIL_ADDRESS][DOMAIN_NAME]"
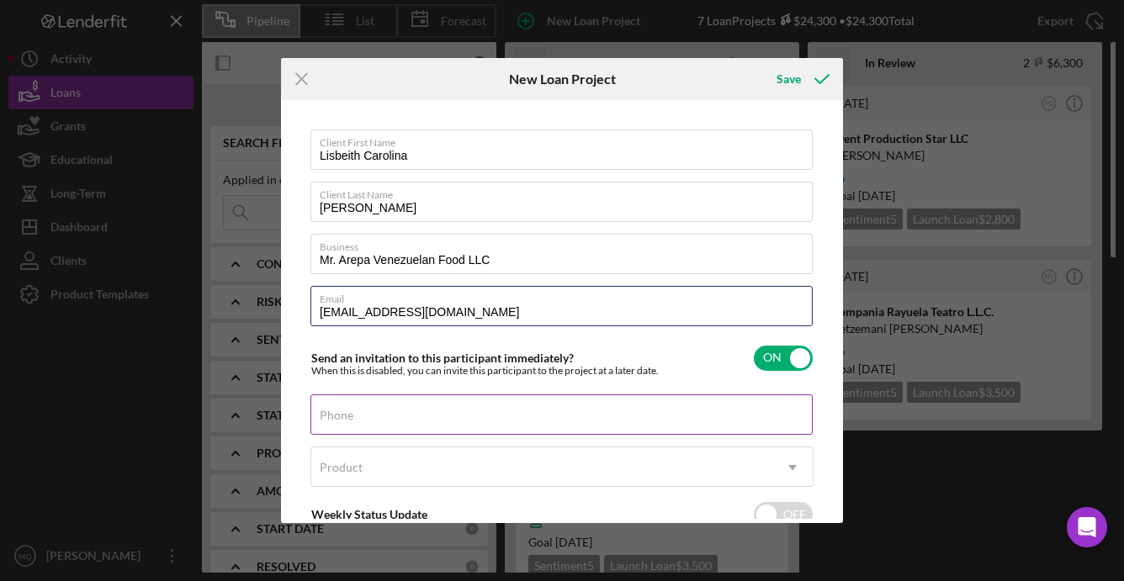
type input "[EMAIL_ADDRESS][DOMAIN_NAME]"
click at [488, 420] on input "Phone" at bounding box center [561, 414] width 502 height 40
click at [503, 416] on input "Phone" at bounding box center [561, 414] width 502 height 40
paste input "[PHONE_NUMBER]"
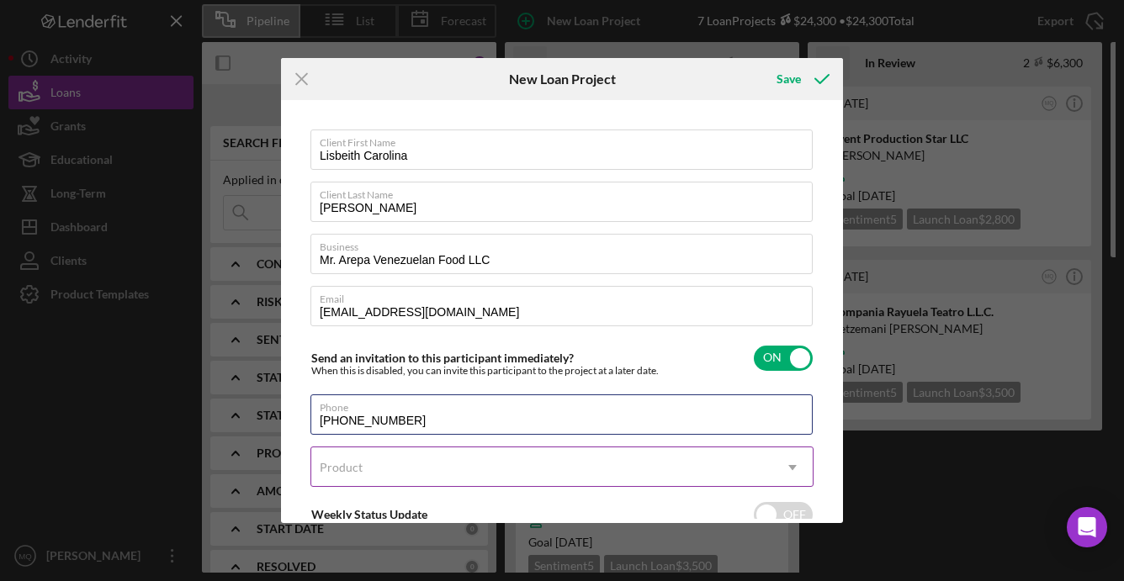
type input "[PHONE_NUMBER]"
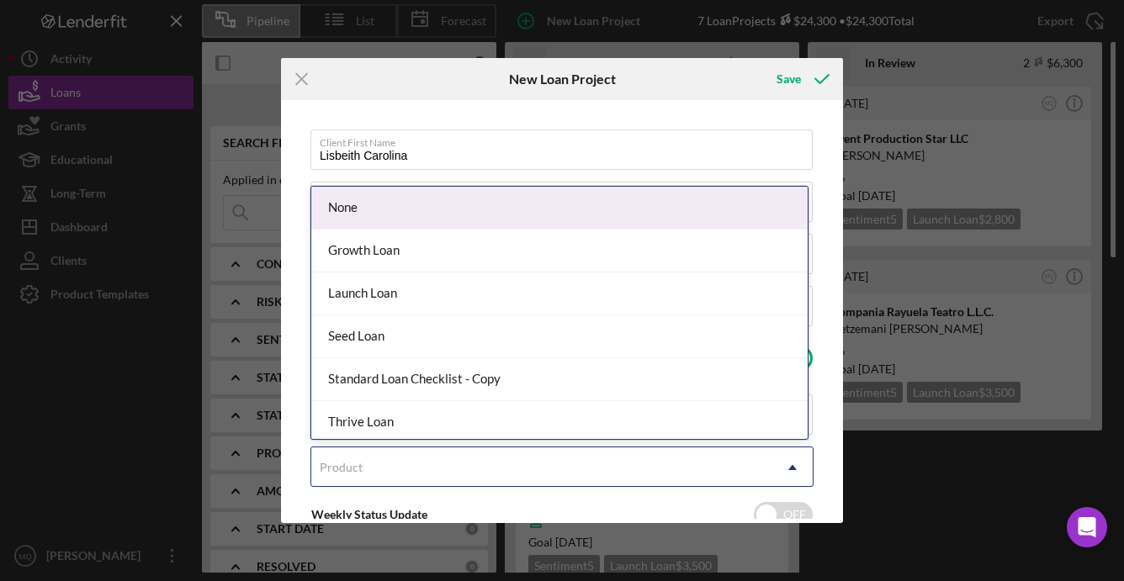
click at [535, 467] on div "Product" at bounding box center [541, 467] width 461 height 39
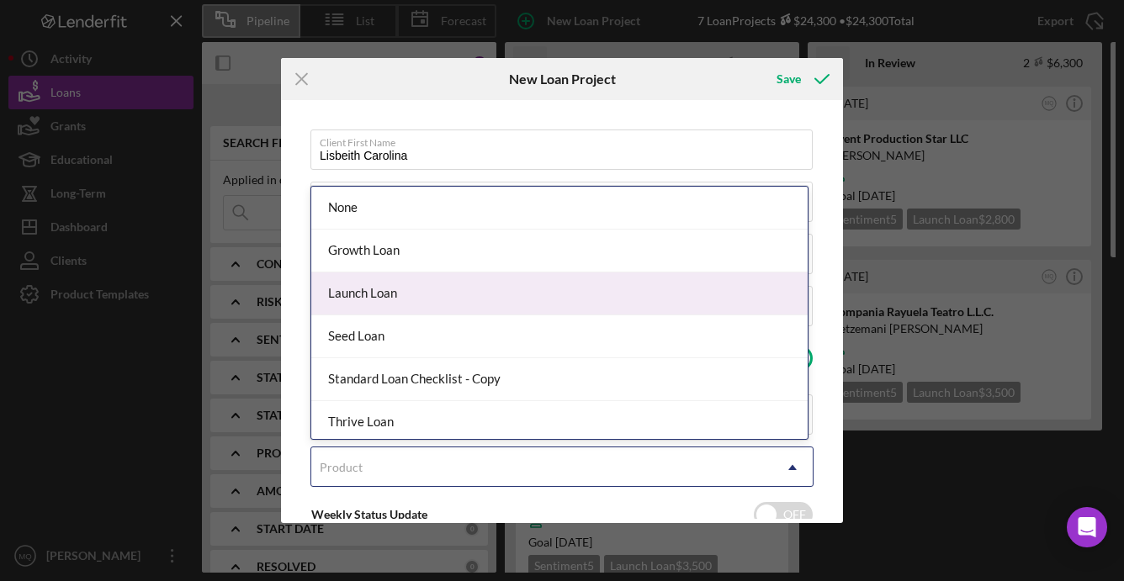
click at [465, 294] on div "Launch Loan" at bounding box center [559, 293] width 496 height 43
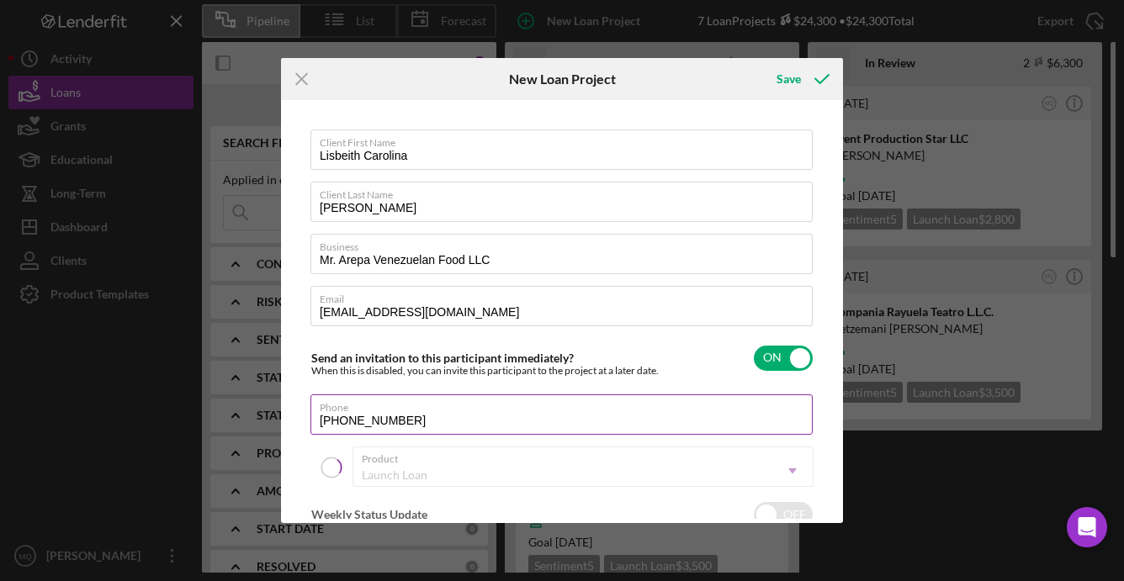
checkbox input "true"
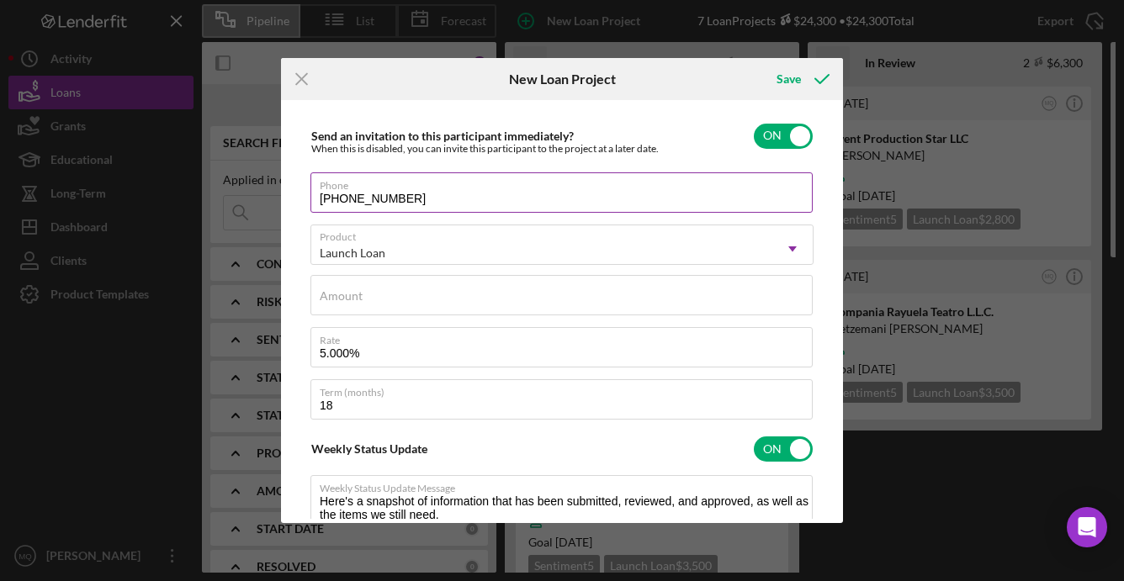
scroll to position [226, 0]
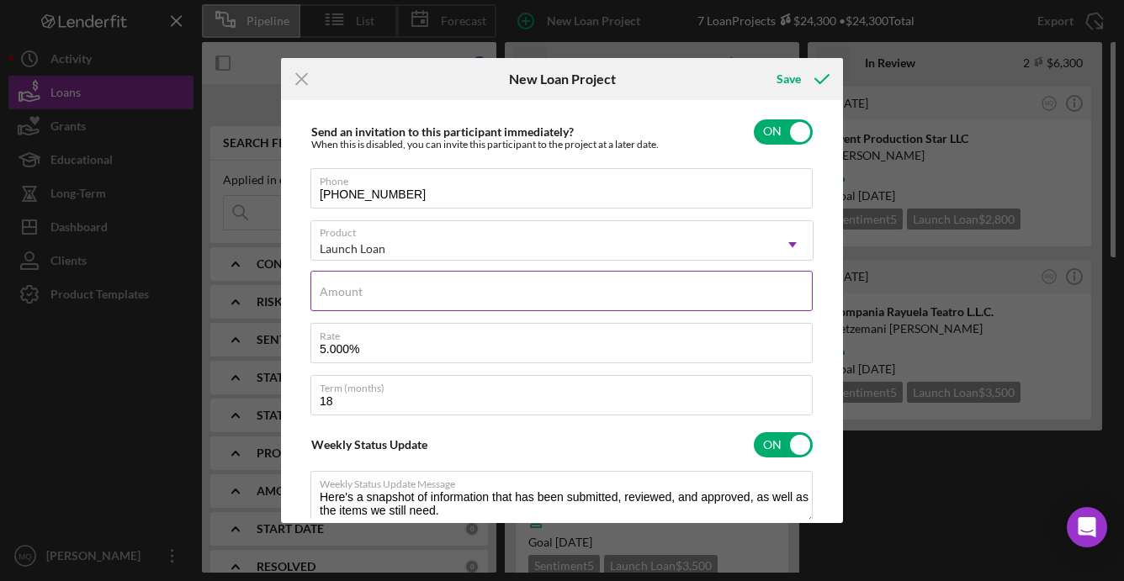
click at [498, 294] on input "Amount" at bounding box center [561, 291] width 502 height 40
type input "$3,500"
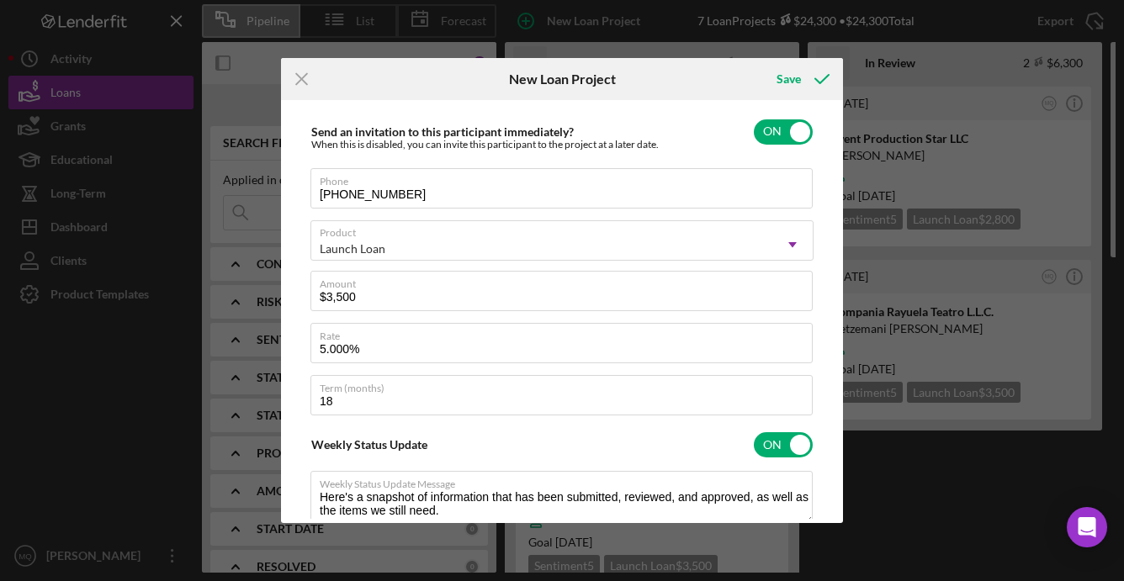
click at [806, 270] on div "Client First Name Lisbeith Carolina Client Last Name [PERSON_NAME] Business Mr.…" at bounding box center [561, 311] width 553 height 415
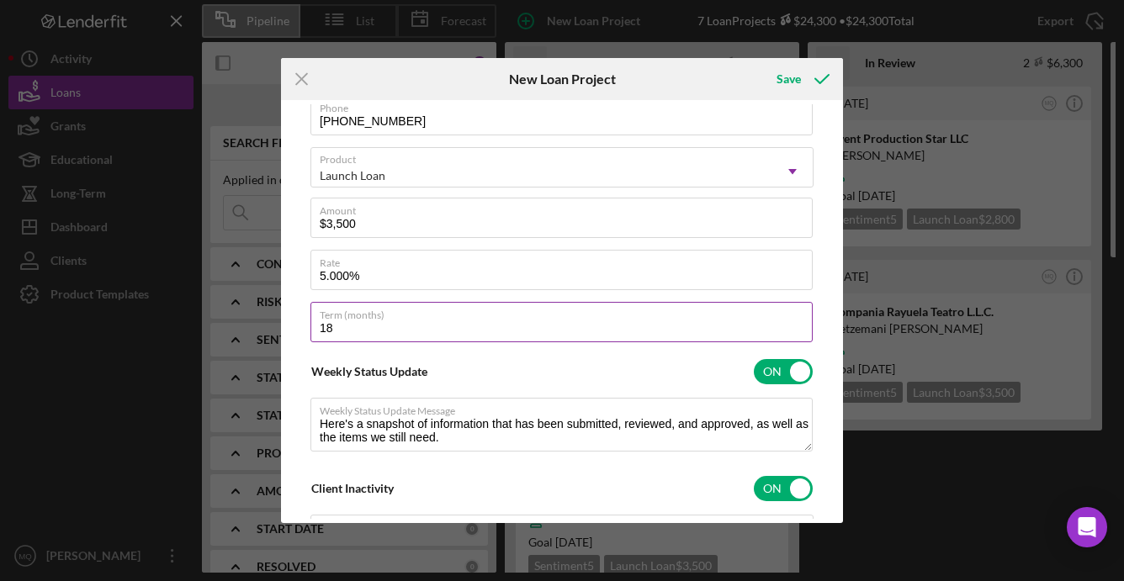
scroll to position [0, 0]
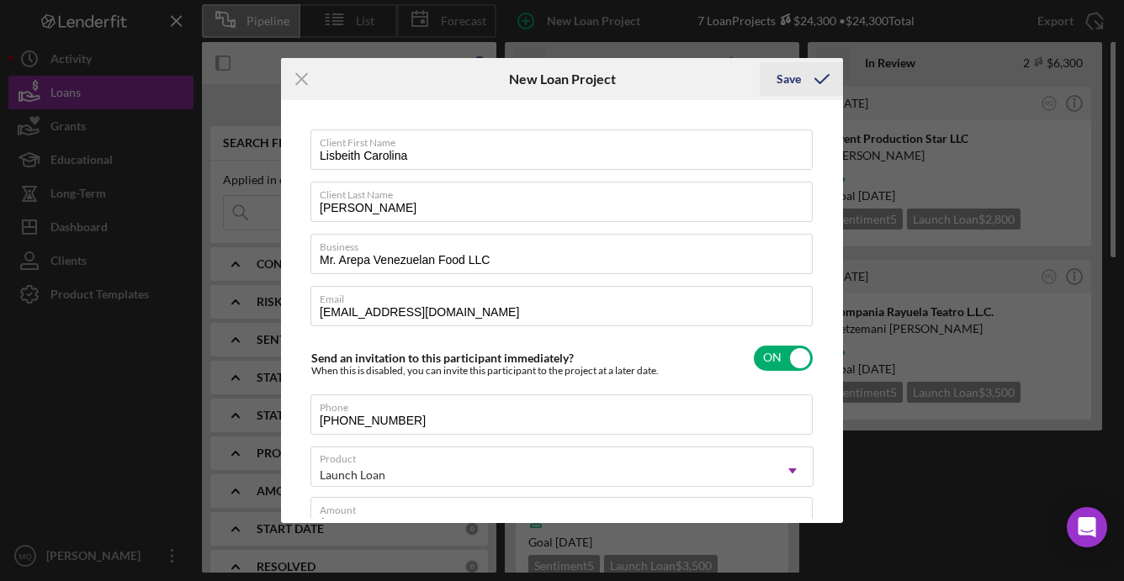
click at [791, 79] on div "Save" at bounding box center [788, 79] width 24 height 34
checkbox input "false"
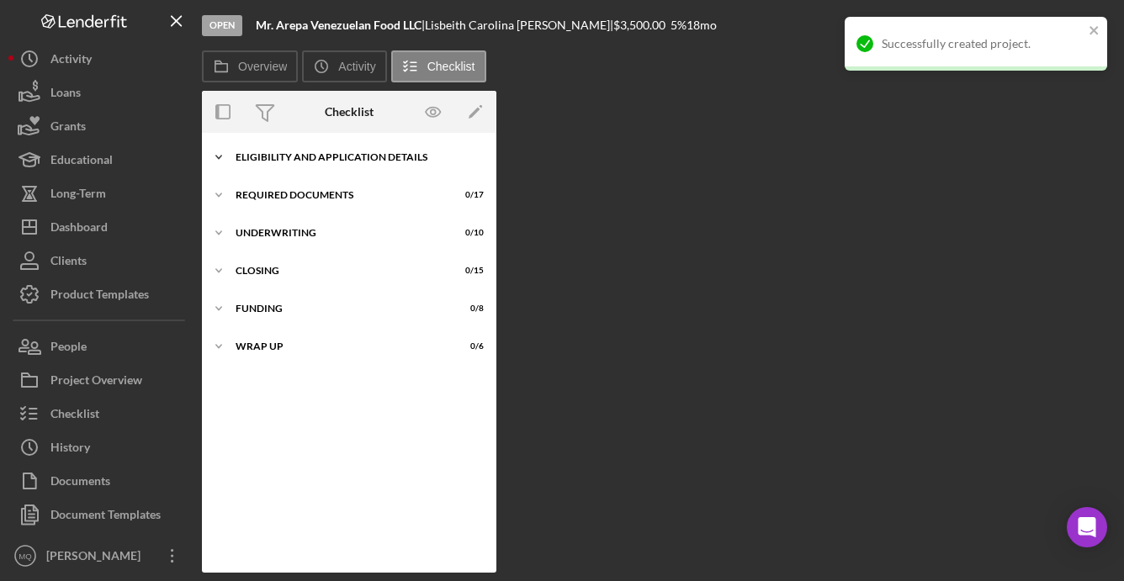
click at [293, 150] on div "Icon/Expander Eligibility and Application Details 0 / 7" at bounding box center [349, 157] width 294 height 34
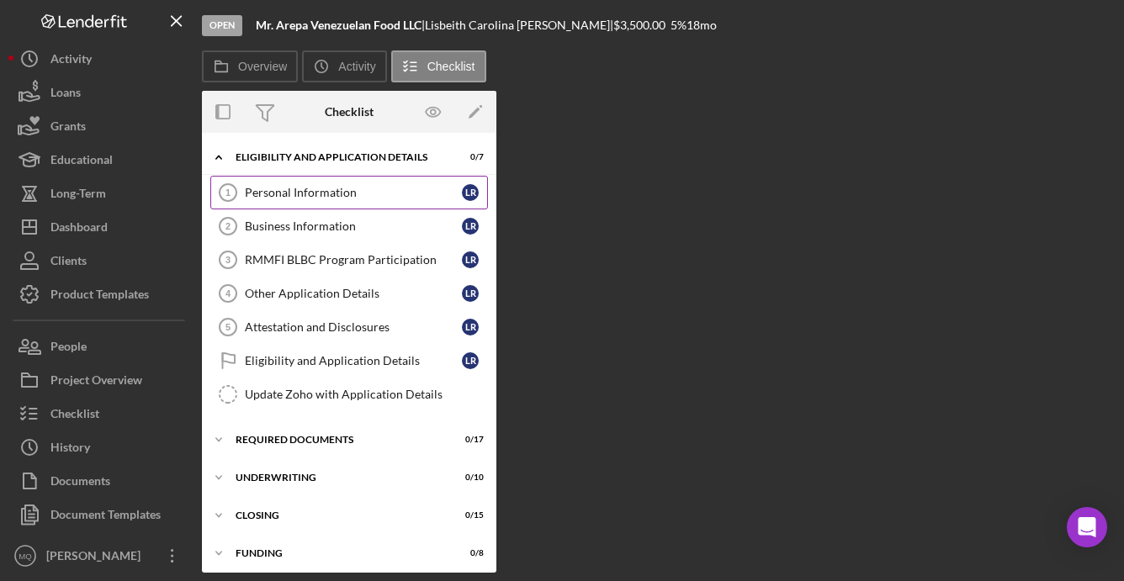
click at [305, 182] on link "Personal Information 1 Personal Information L R" at bounding box center [349, 193] width 278 height 34
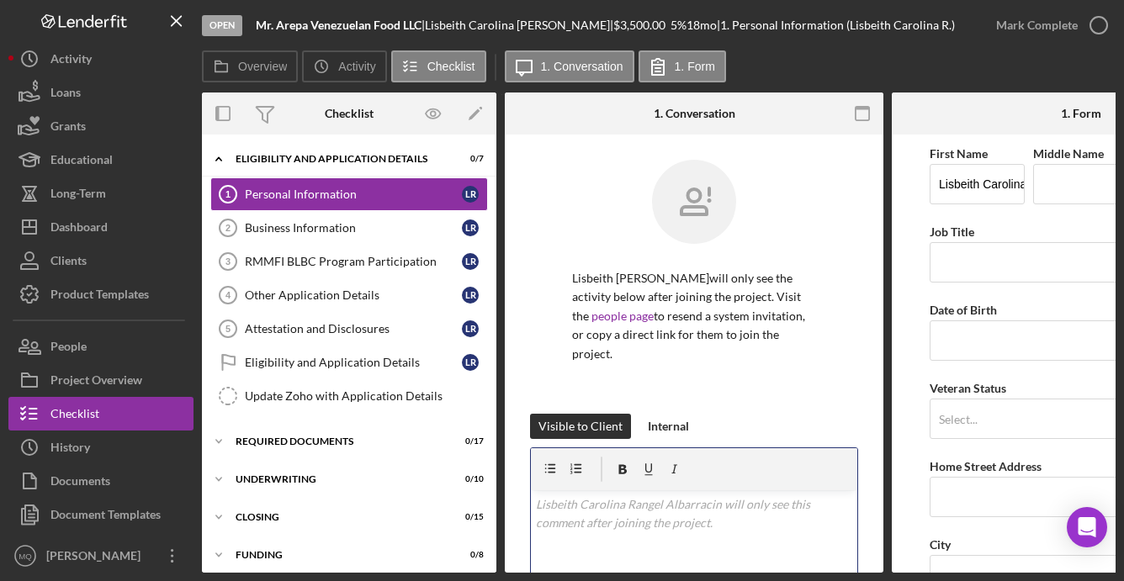
click at [749, 510] on p at bounding box center [694, 504] width 317 height 19
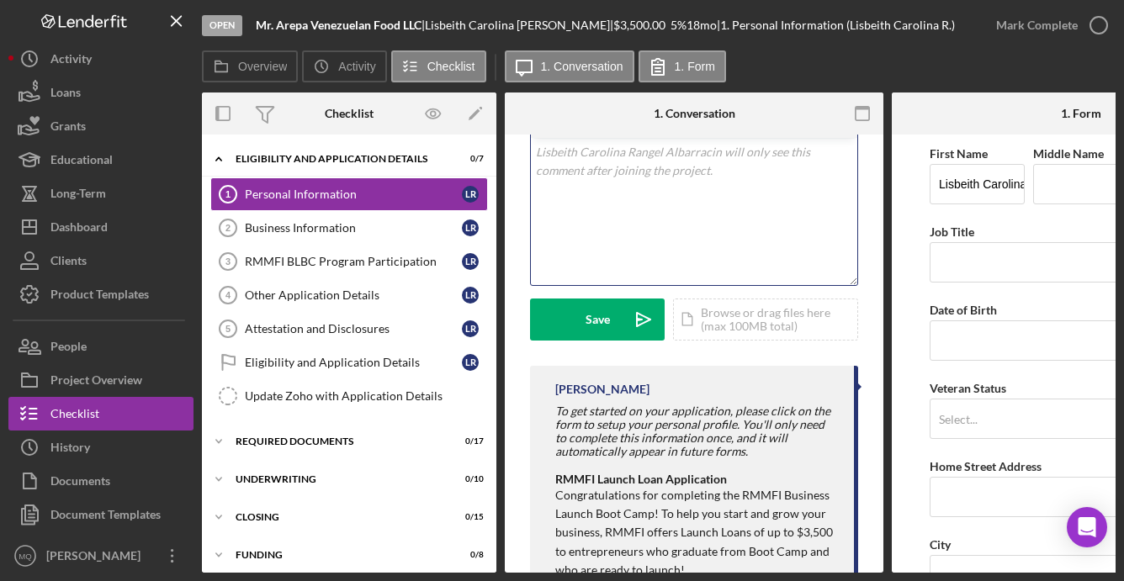
scroll to position [355, 0]
paste div
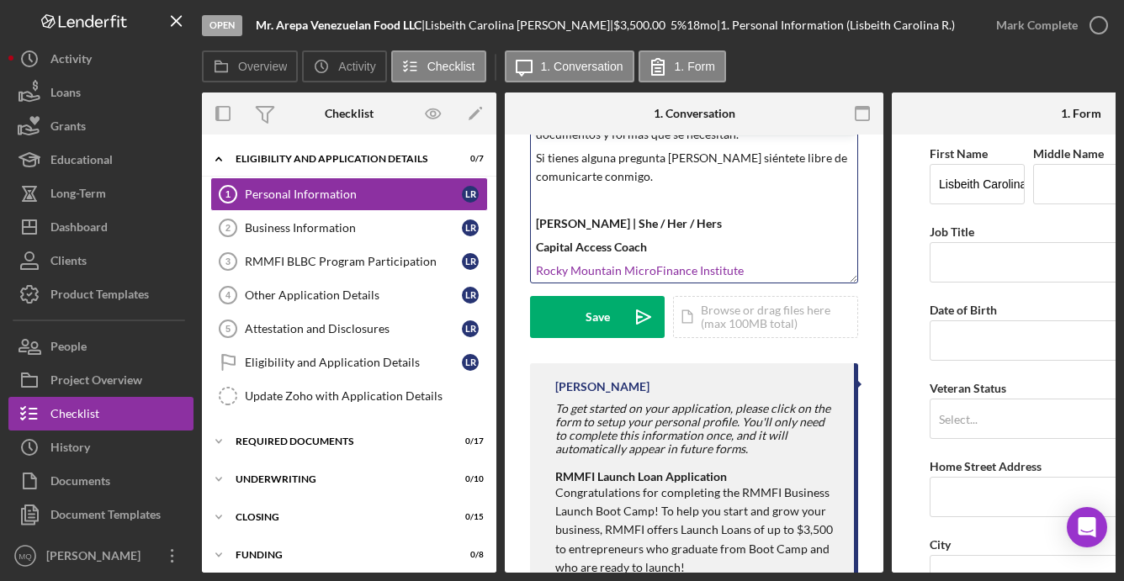
scroll to position [0, 0]
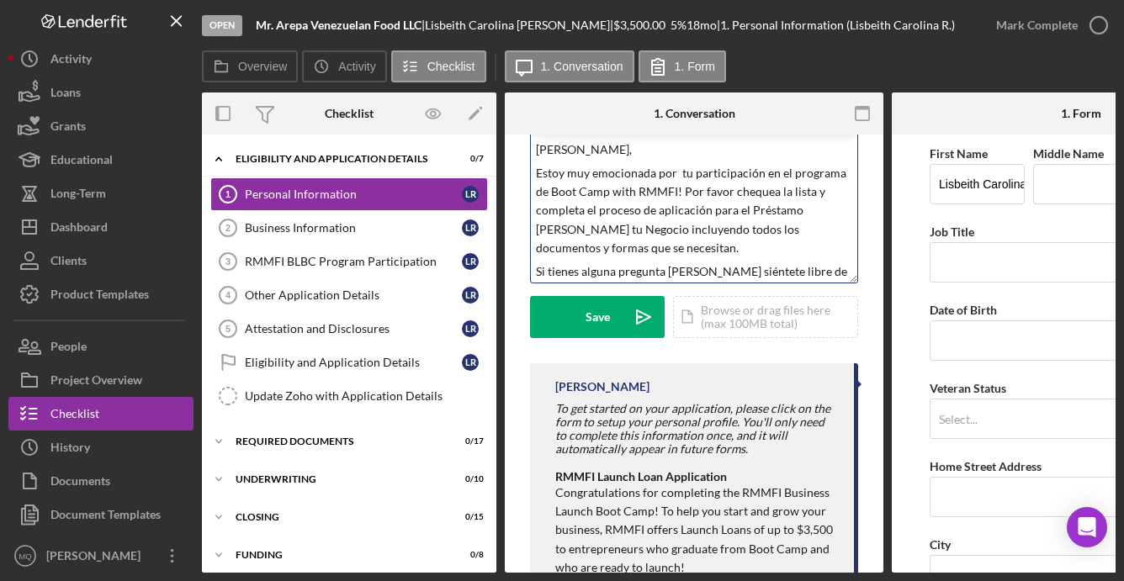
click at [611, 153] on p "[PERSON_NAME]," at bounding box center [694, 149] width 317 height 19
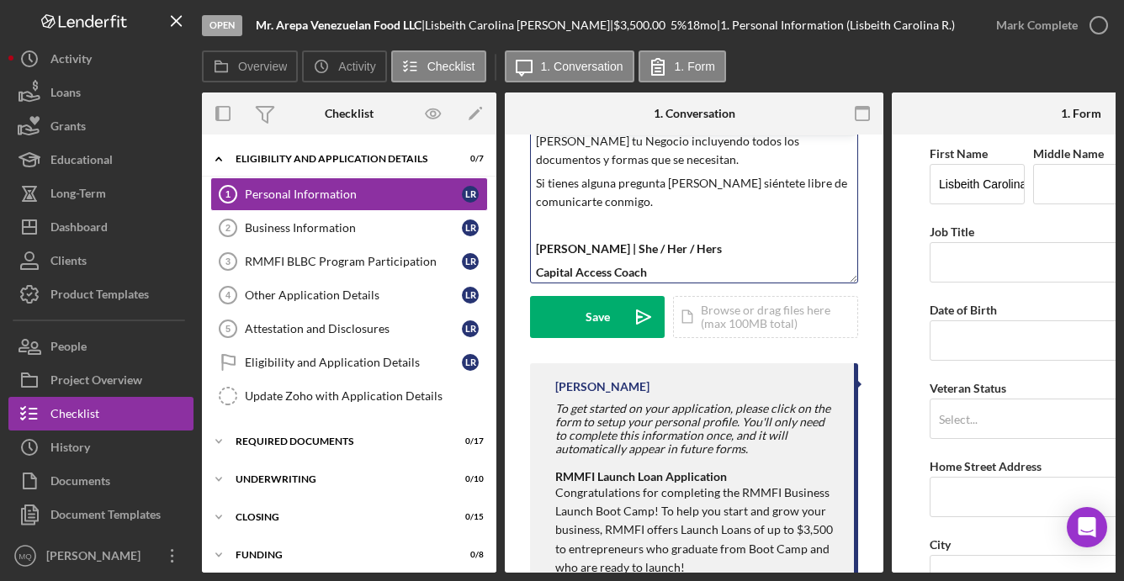
scroll to position [116, 0]
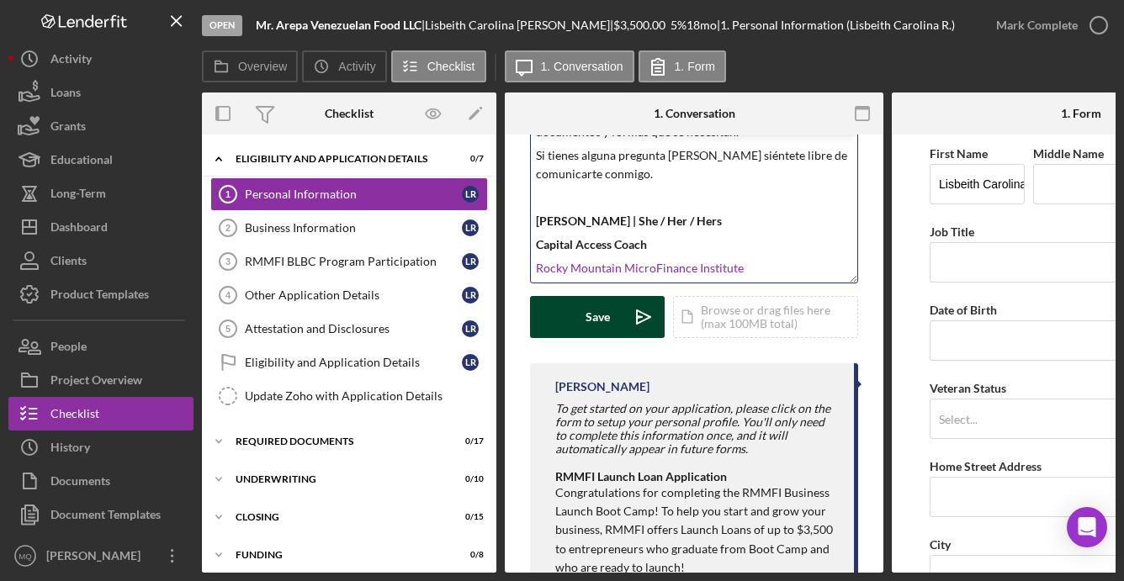
click at [584, 316] on button "Save Icon/icon-invite-send" at bounding box center [597, 317] width 135 height 42
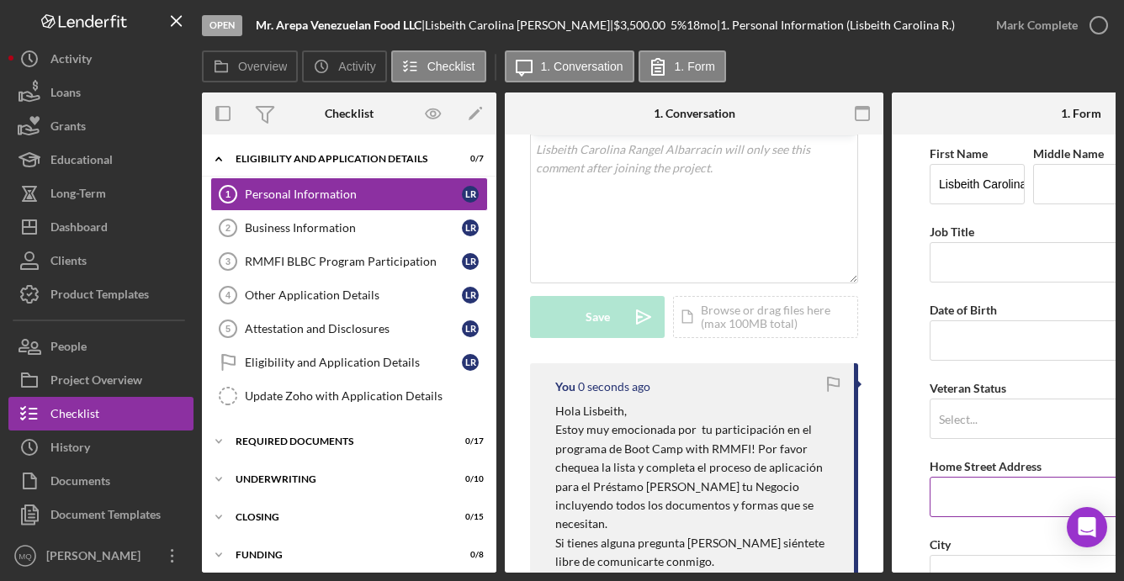
scroll to position [0, 0]
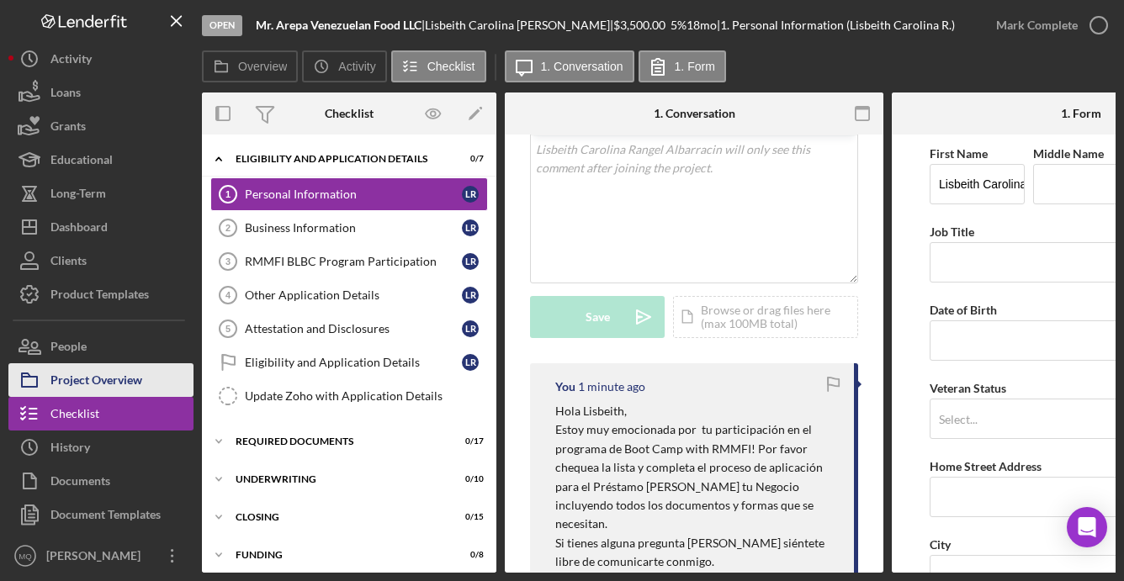
click at [152, 371] on button "Project Overview" at bounding box center [100, 380] width 185 height 34
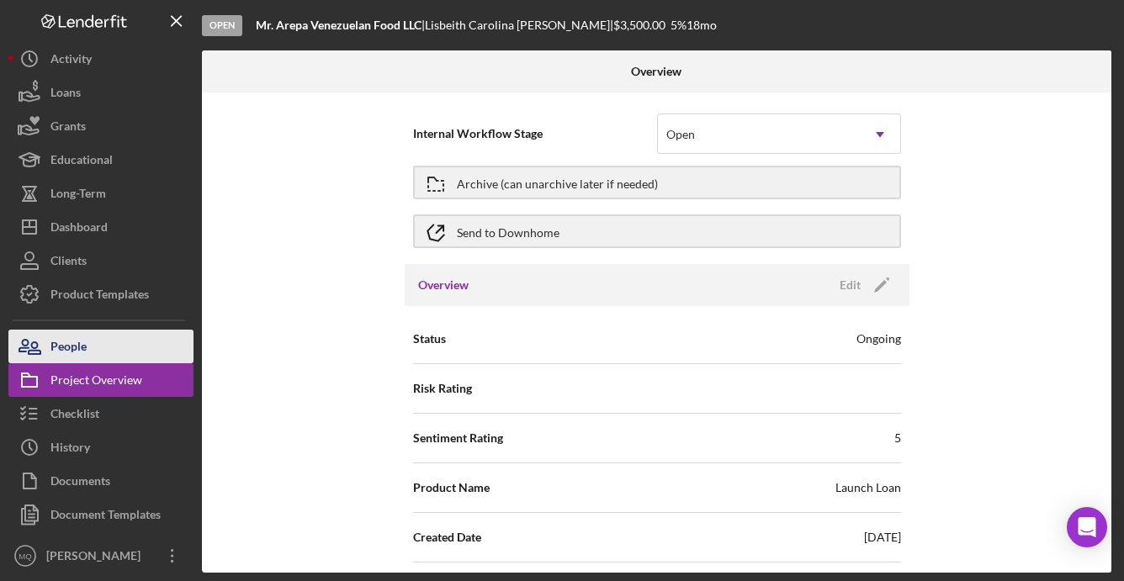
click at [154, 346] on button "People" at bounding box center [100, 347] width 185 height 34
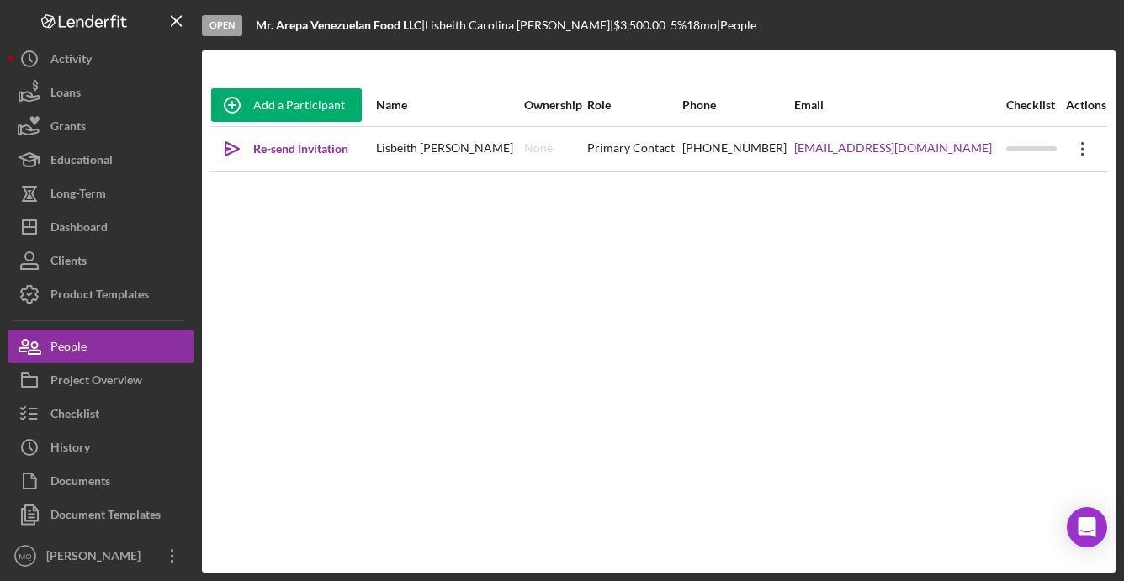
click at [806, 146] on icon "Icon/Overflow" at bounding box center [1082, 149] width 42 height 42
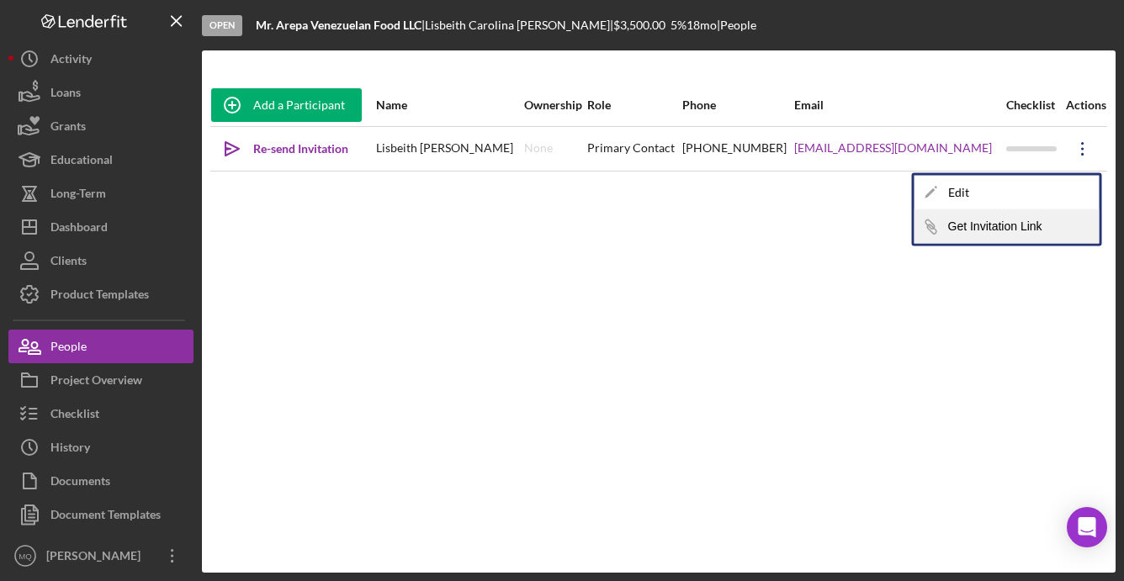
click at [806, 229] on button "Icon/Link Get Invitation Link" at bounding box center [1006, 227] width 185 height 34
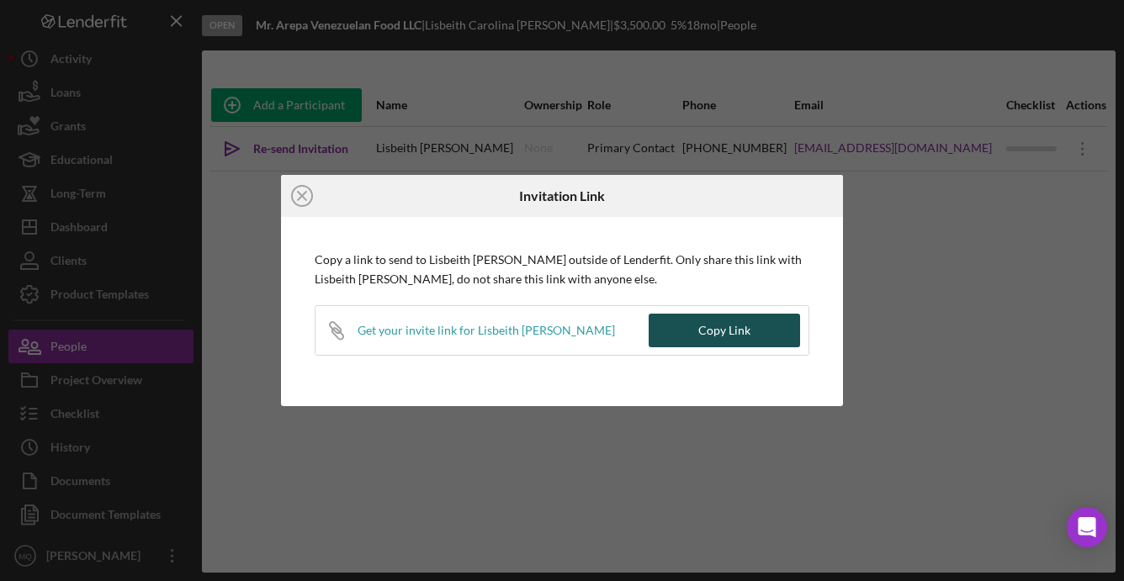
click at [754, 334] on button "Copy Link" at bounding box center [723, 331] width 151 height 34
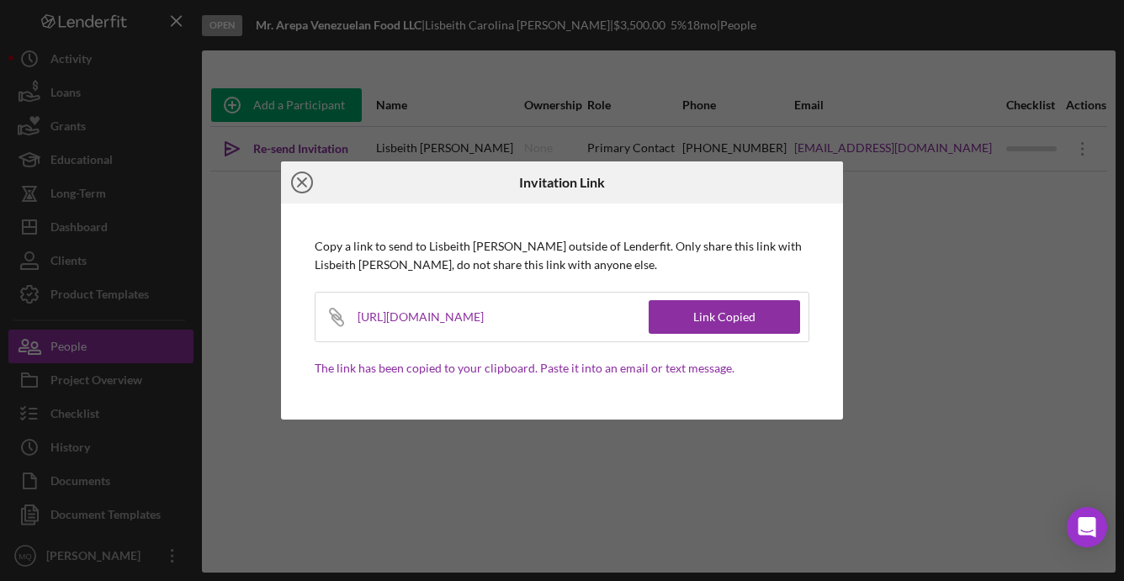
click at [299, 188] on icon "Icon/Close" at bounding box center [302, 182] width 42 height 42
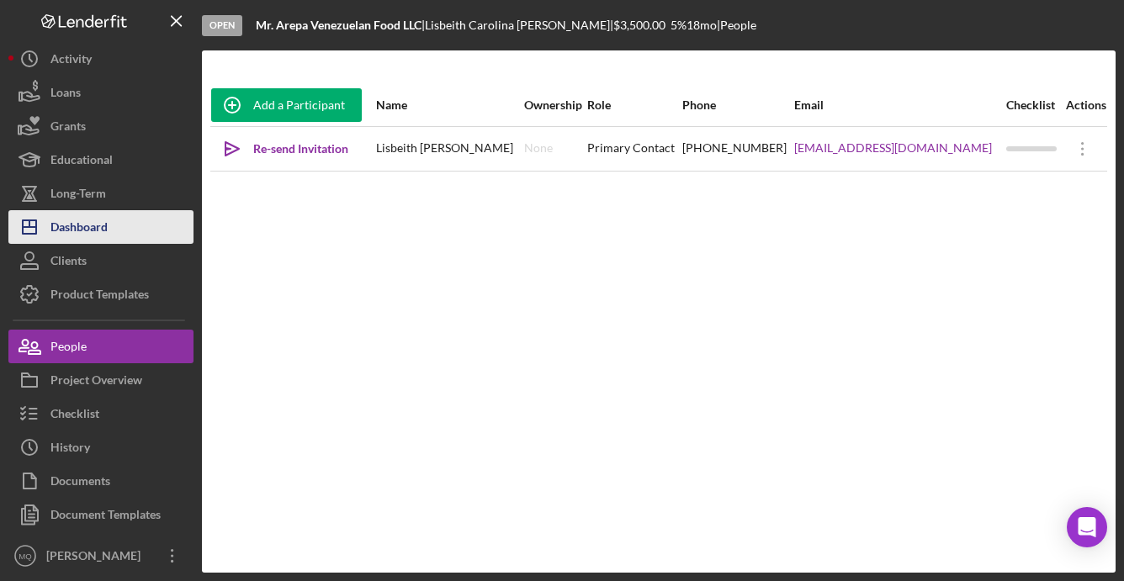
click at [93, 216] on div "Dashboard" at bounding box center [78, 229] width 57 height 38
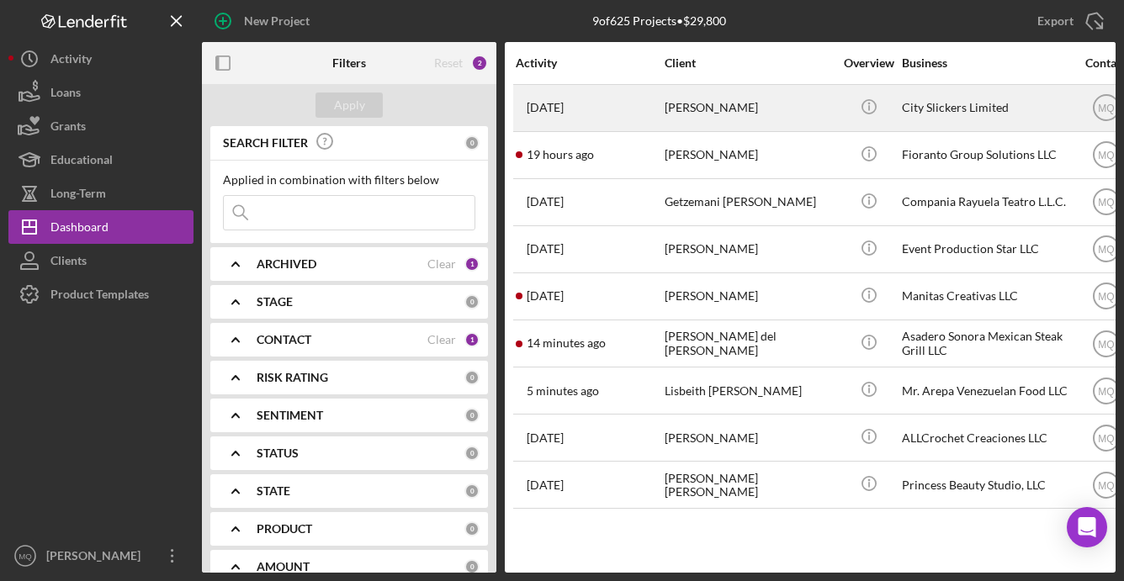
click at [732, 100] on div "[PERSON_NAME]" at bounding box center [748, 108] width 168 height 45
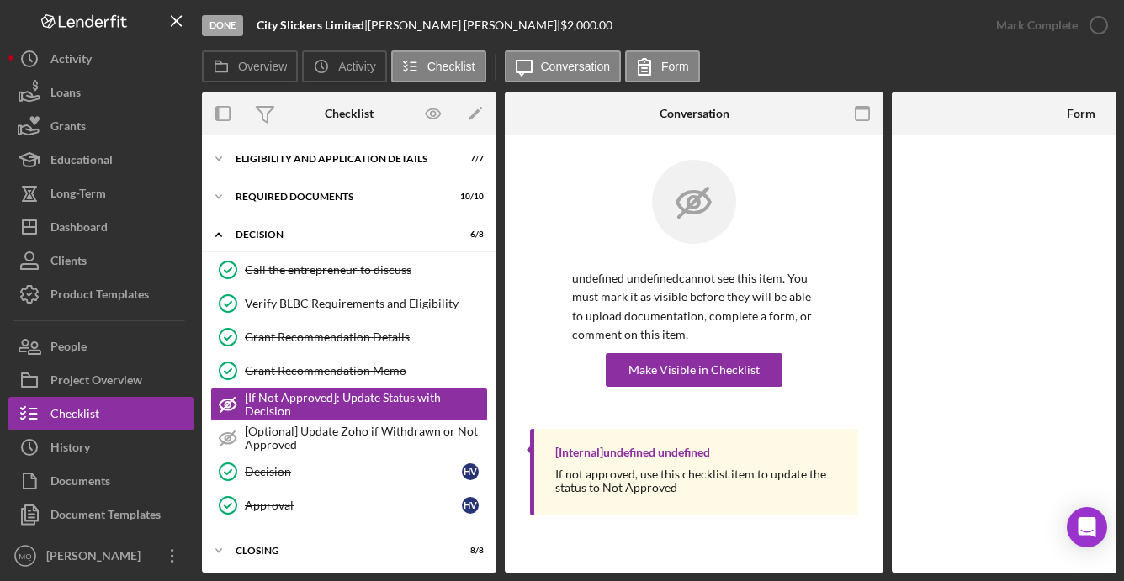
scroll to position [50, 0]
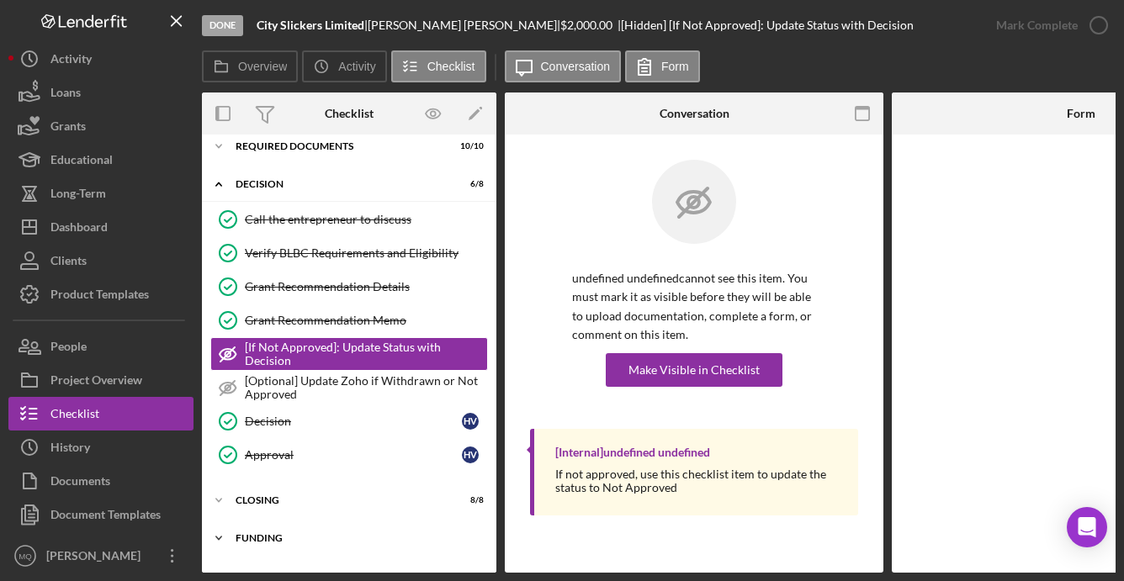
click at [336, 537] on div "Funding" at bounding box center [355, 538] width 240 height 10
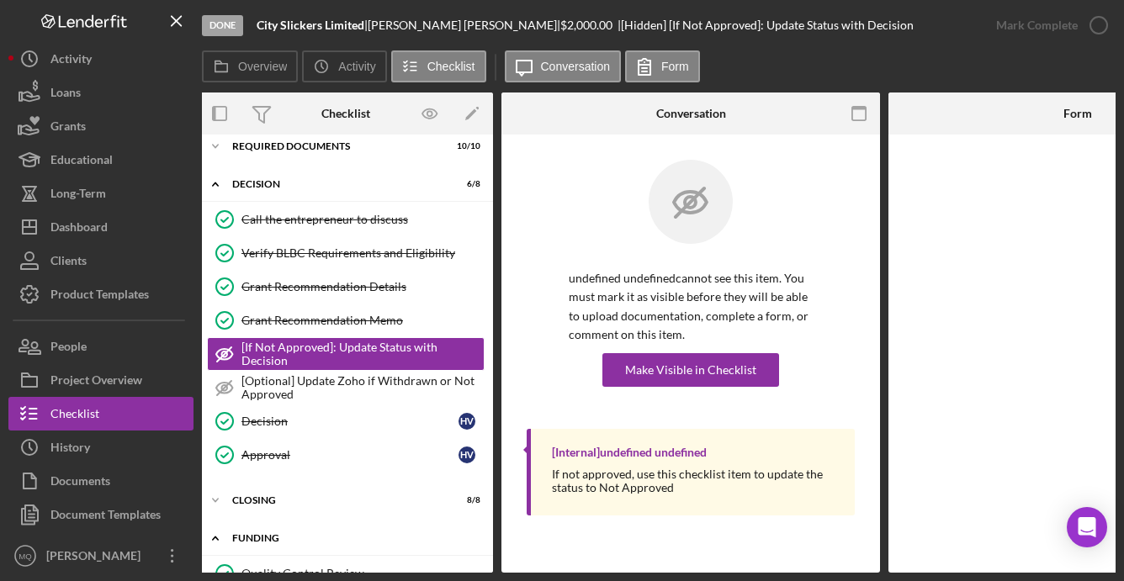
scroll to position [330, 0]
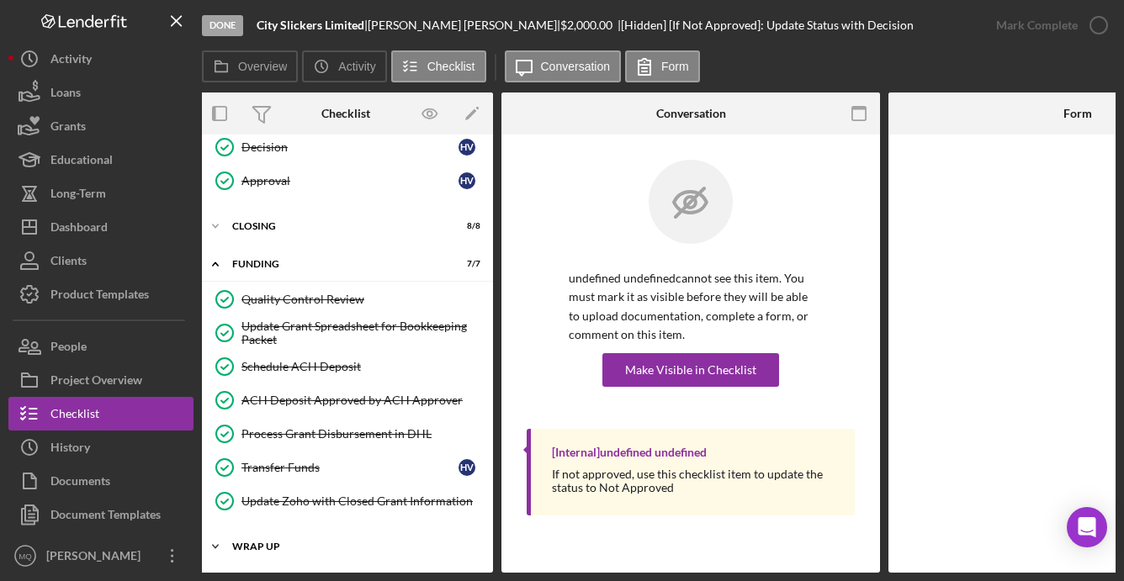
click at [328, 542] on div "Wrap Up" at bounding box center [352, 547] width 240 height 10
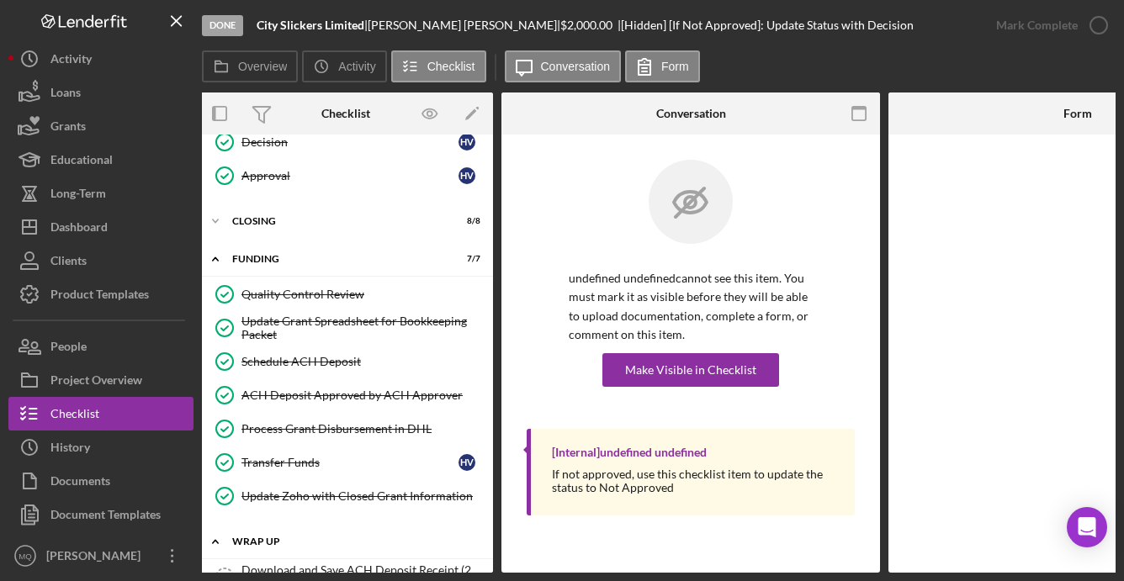
scroll to position [406, 0]
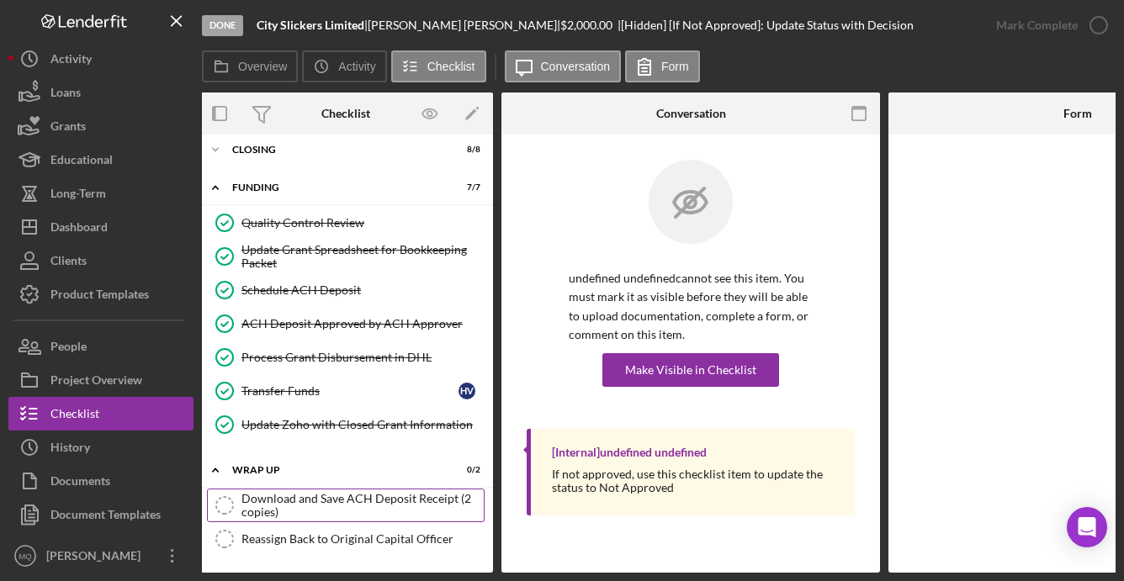
click at [383, 500] on div "Download and Save ACH Deposit Receipt (2 copies)" at bounding box center [362, 505] width 242 height 27
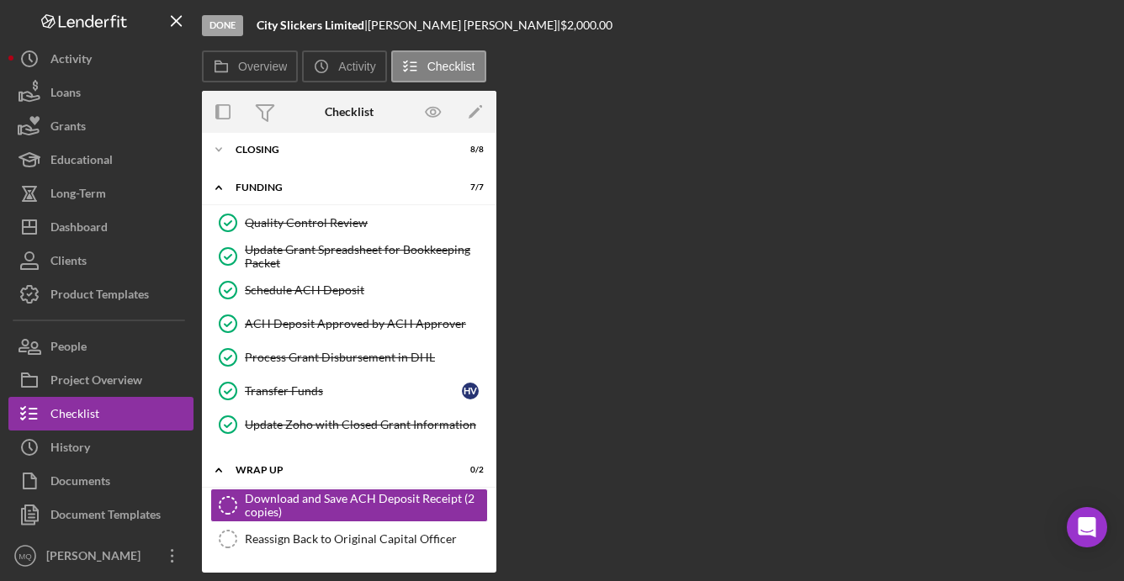
scroll to position [401, 0]
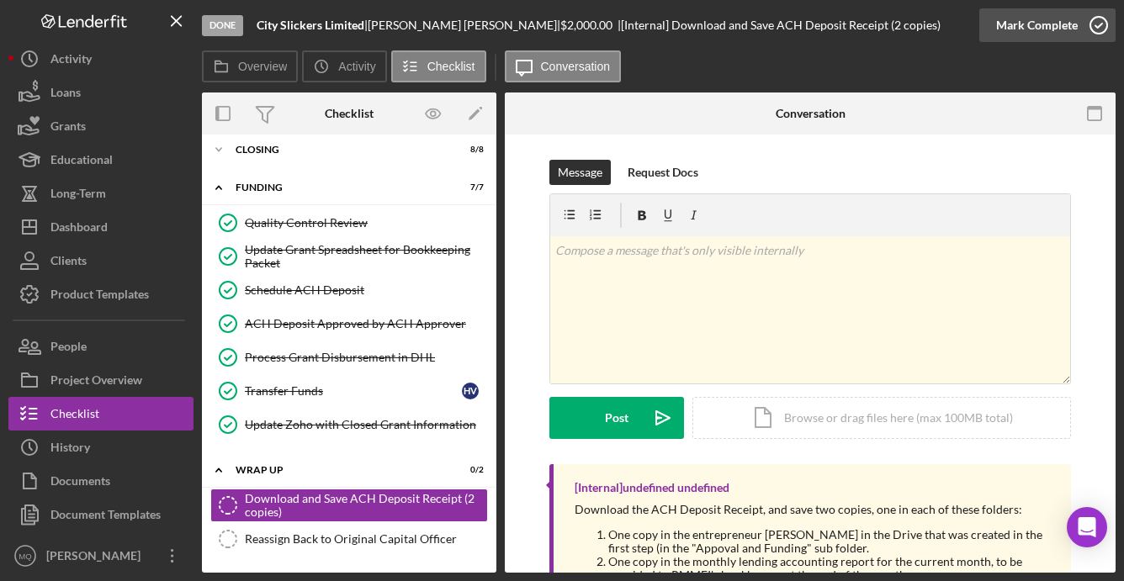
click at [806, 26] on icon "button" at bounding box center [1098, 25] width 42 height 42
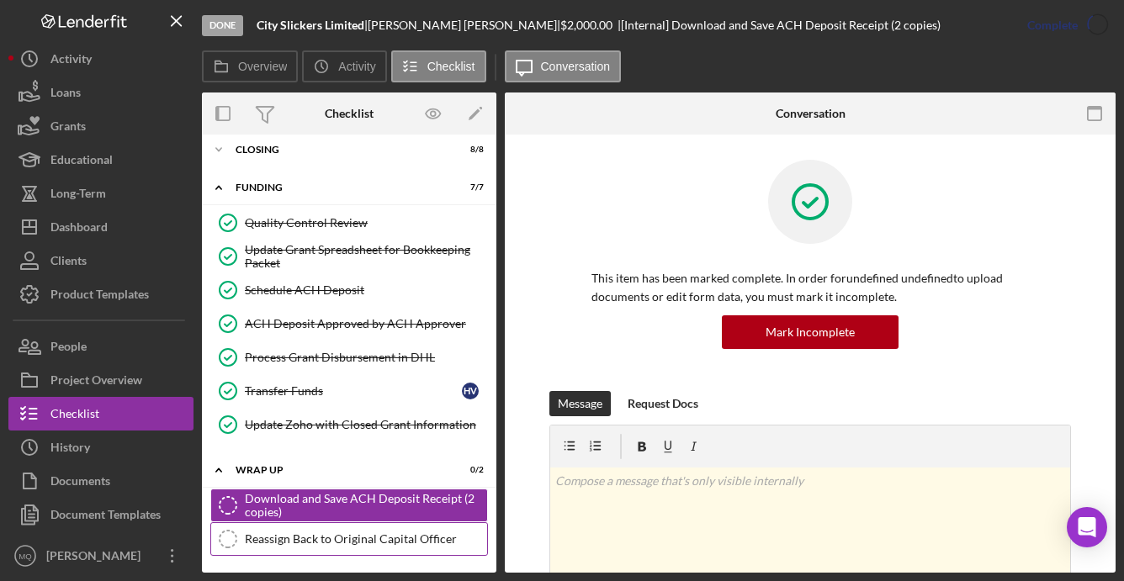
click at [421, 544] on div "Reassign Back to Original Capital Officer" at bounding box center [366, 538] width 242 height 13
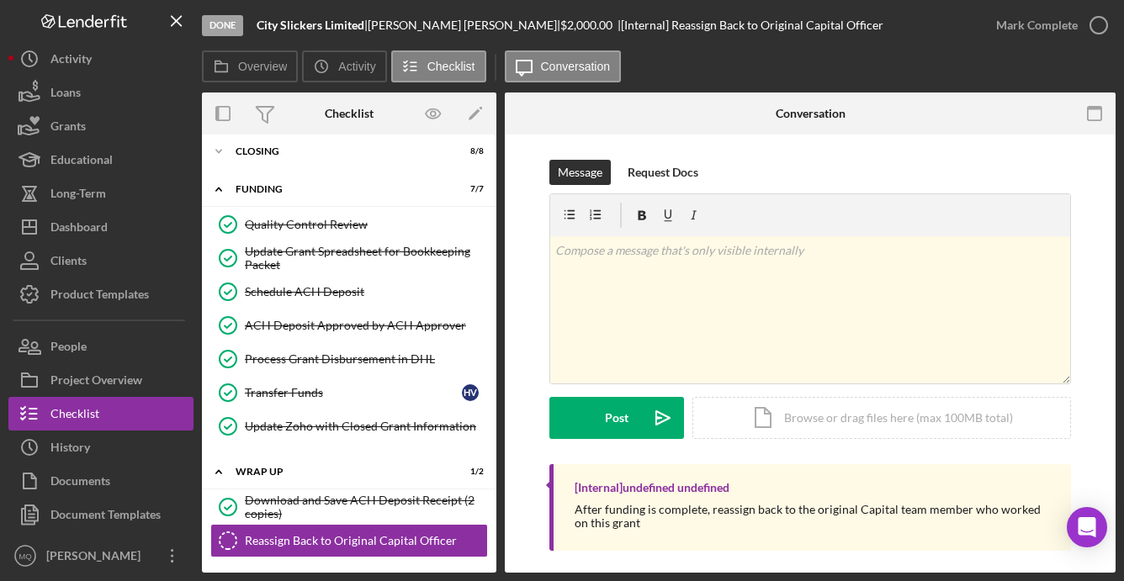
scroll to position [401, 0]
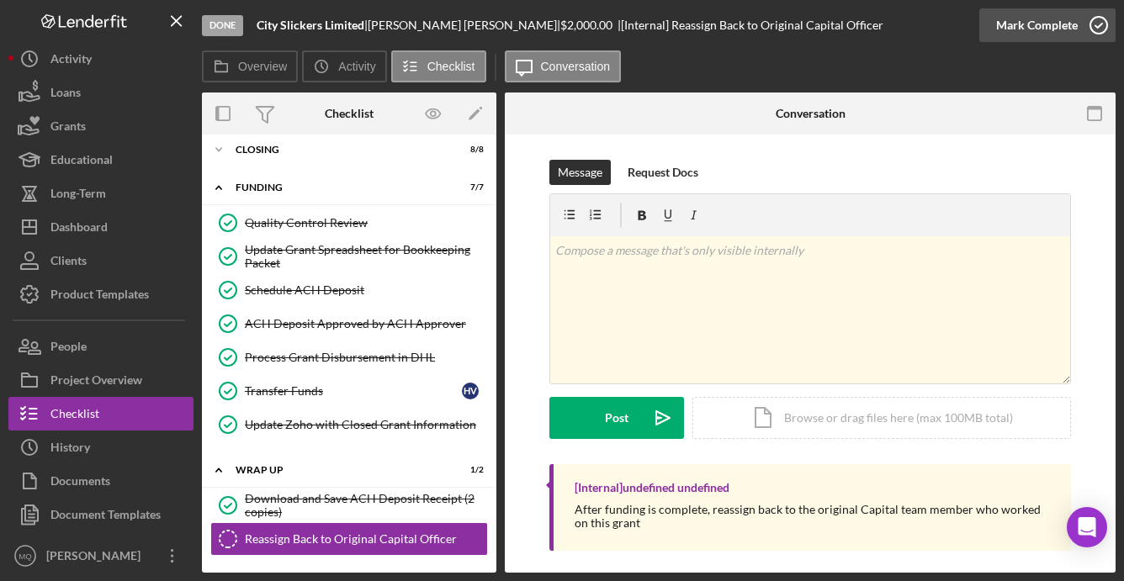
click at [806, 17] on circle "button" at bounding box center [1098, 25] width 17 height 17
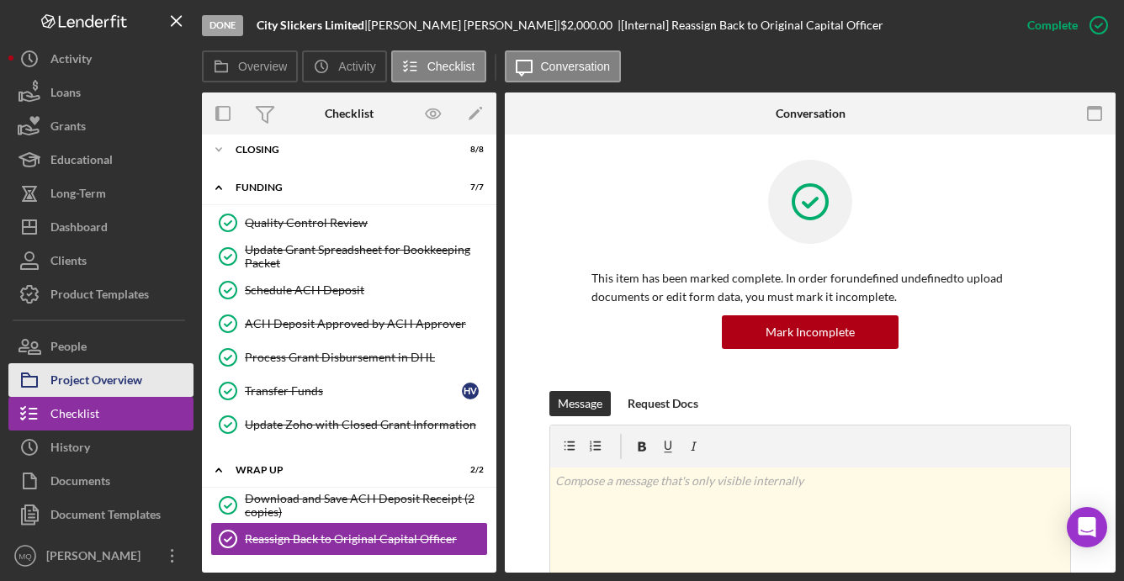
click at [96, 379] on div "Project Overview" at bounding box center [96, 382] width 92 height 38
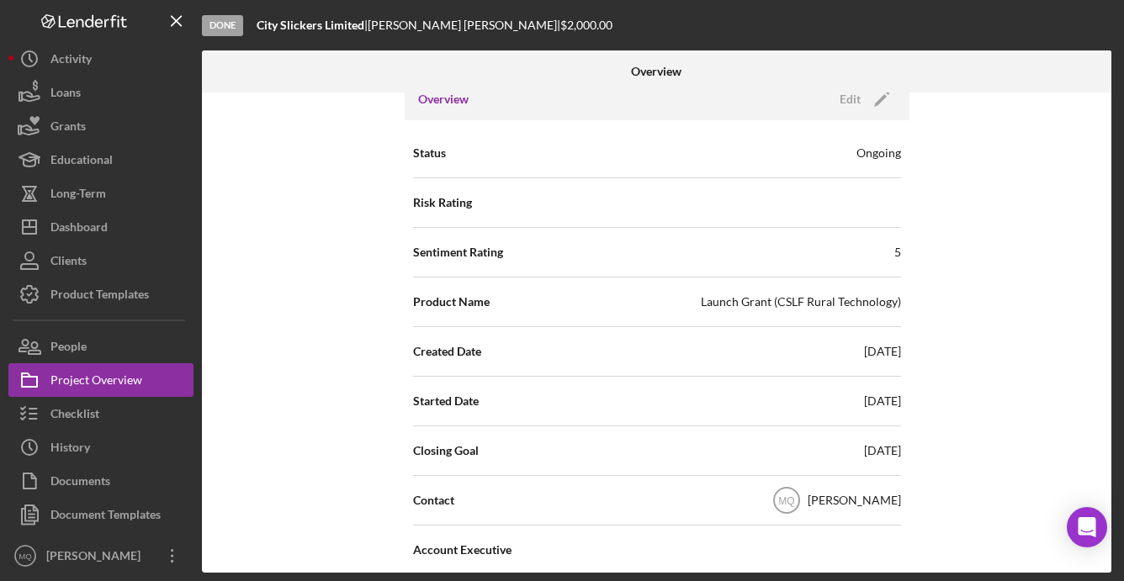
scroll to position [187, 0]
click at [806, 498] on div "[PERSON_NAME]" at bounding box center [853, 499] width 93 height 17
click at [806, 102] on icon "Icon/Edit" at bounding box center [881, 98] width 42 height 42
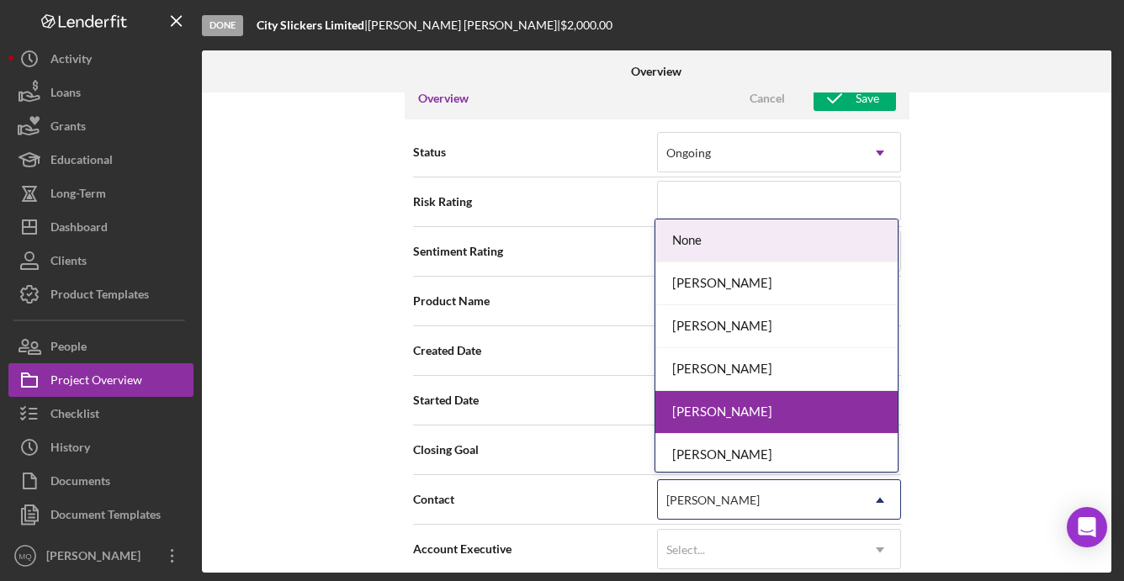
click at [806, 495] on icon "Icon/Dropdown Arrow" at bounding box center [879, 500] width 40 height 40
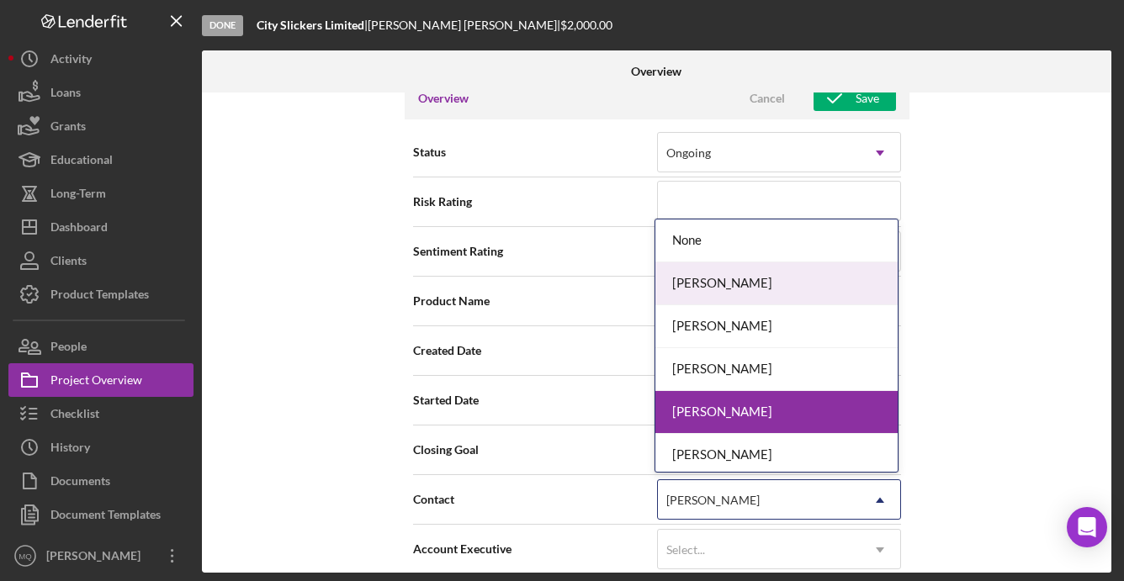
click at [790, 296] on div "[PERSON_NAME]" at bounding box center [776, 283] width 242 height 43
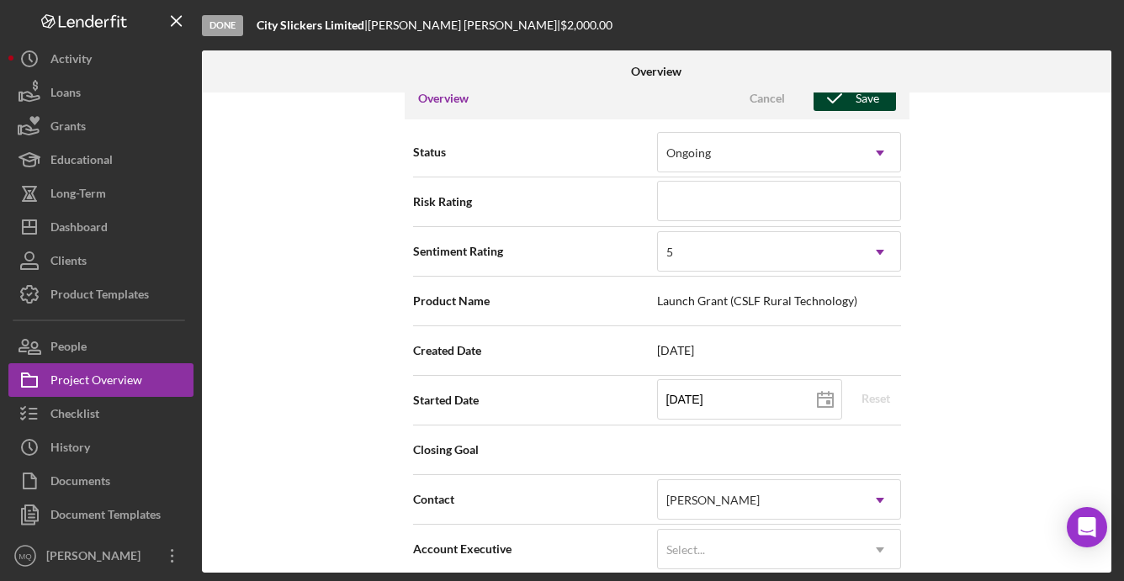
click at [806, 106] on div "Save" at bounding box center [867, 98] width 24 height 25
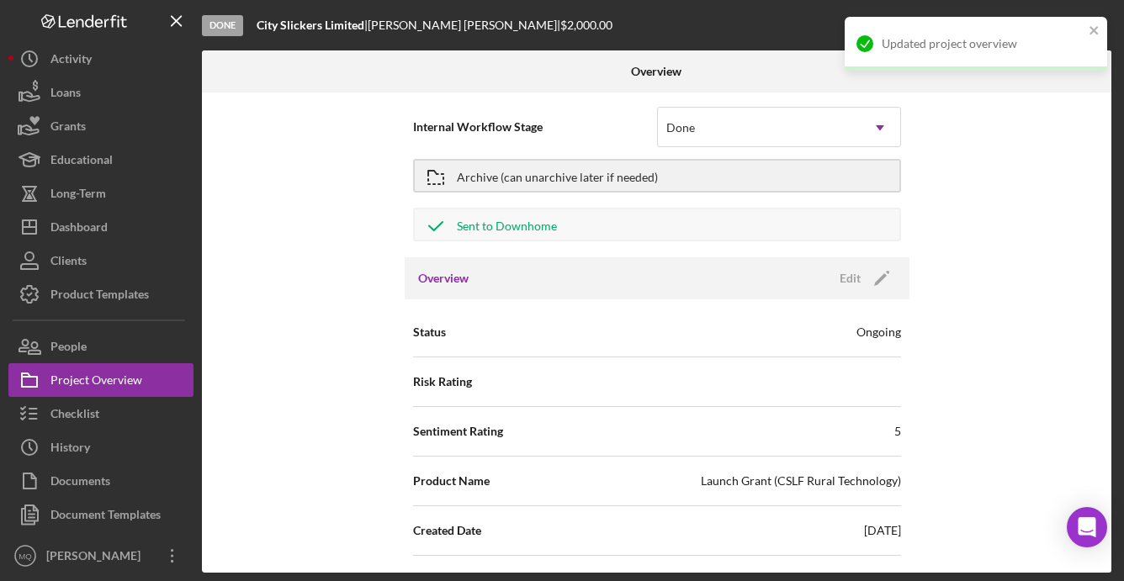
scroll to position [0, 0]
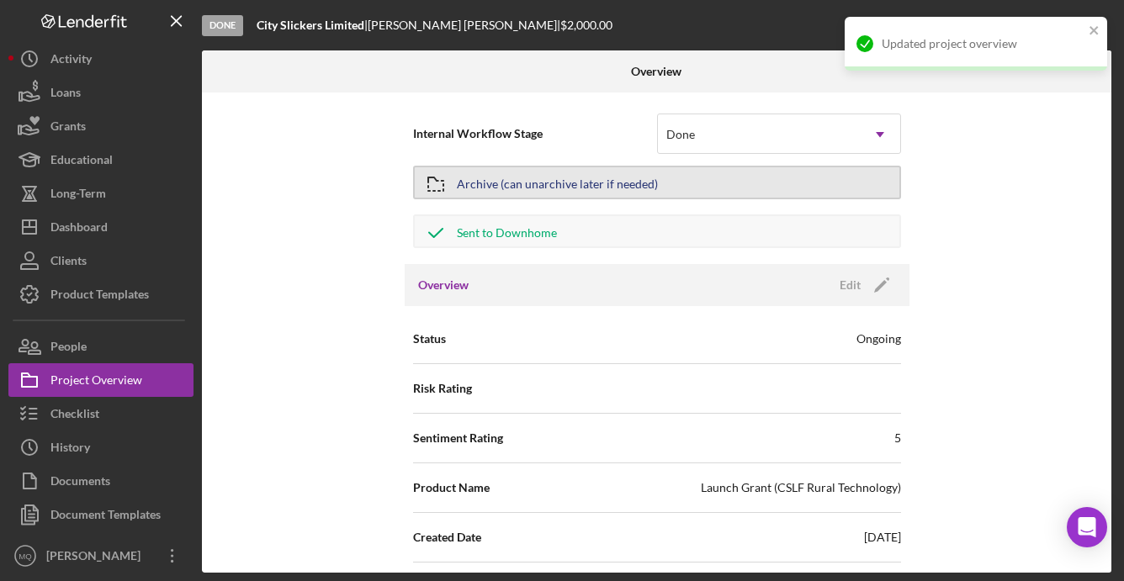
click at [473, 177] on div "Archive (can unarchive later if needed)" at bounding box center [557, 182] width 201 height 30
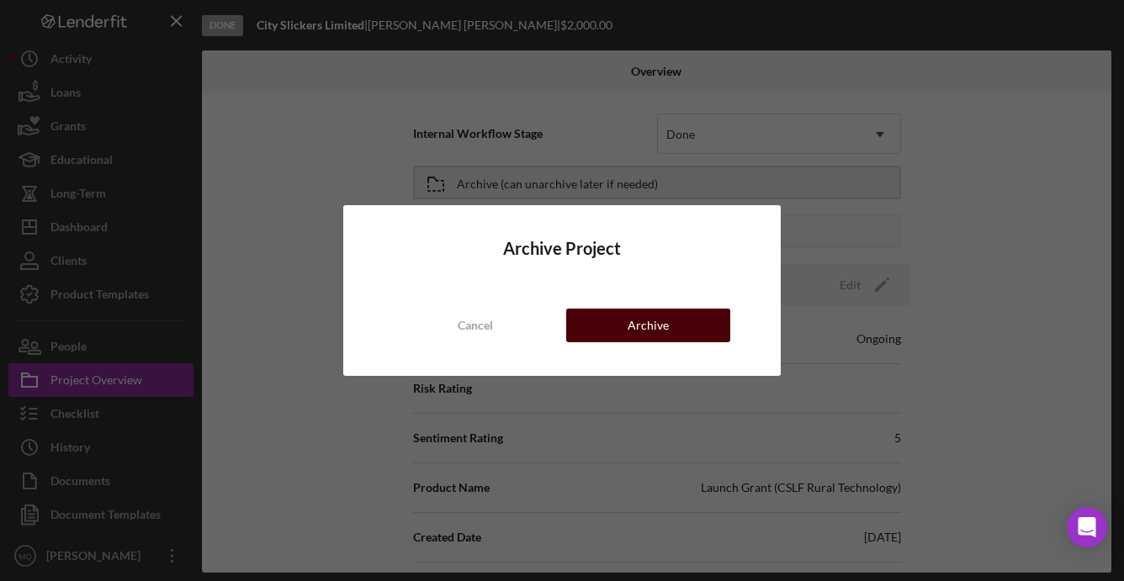
click at [673, 327] on button "Archive" at bounding box center [648, 326] width 164 height 34
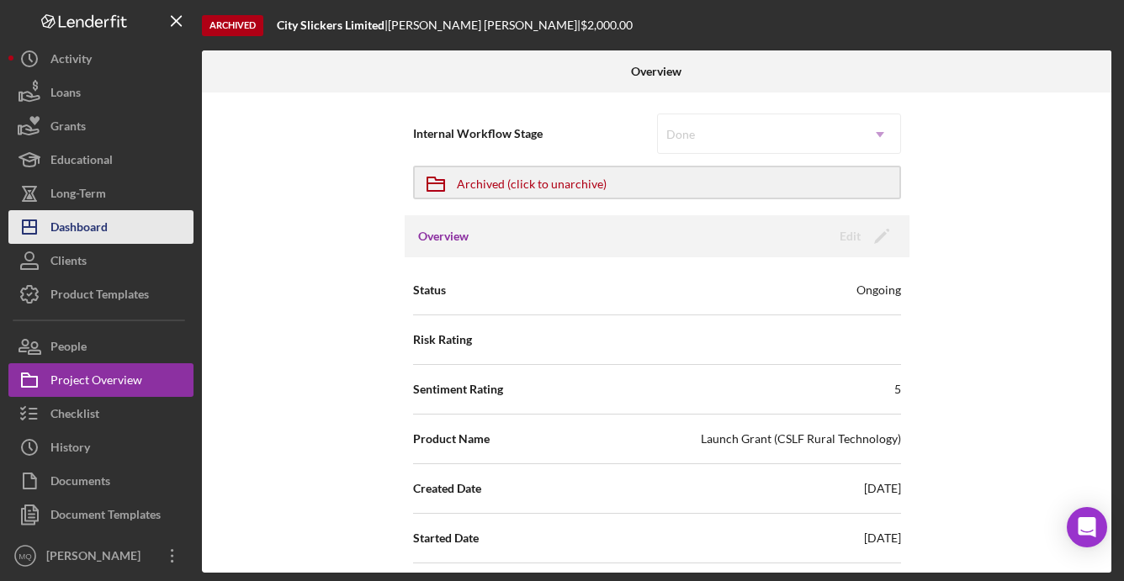
click at [87, 223] on div "Dashboard" at bounding box center [78, 229] width 57 height 38
